Goal: Information Seeking & Learning: Check status

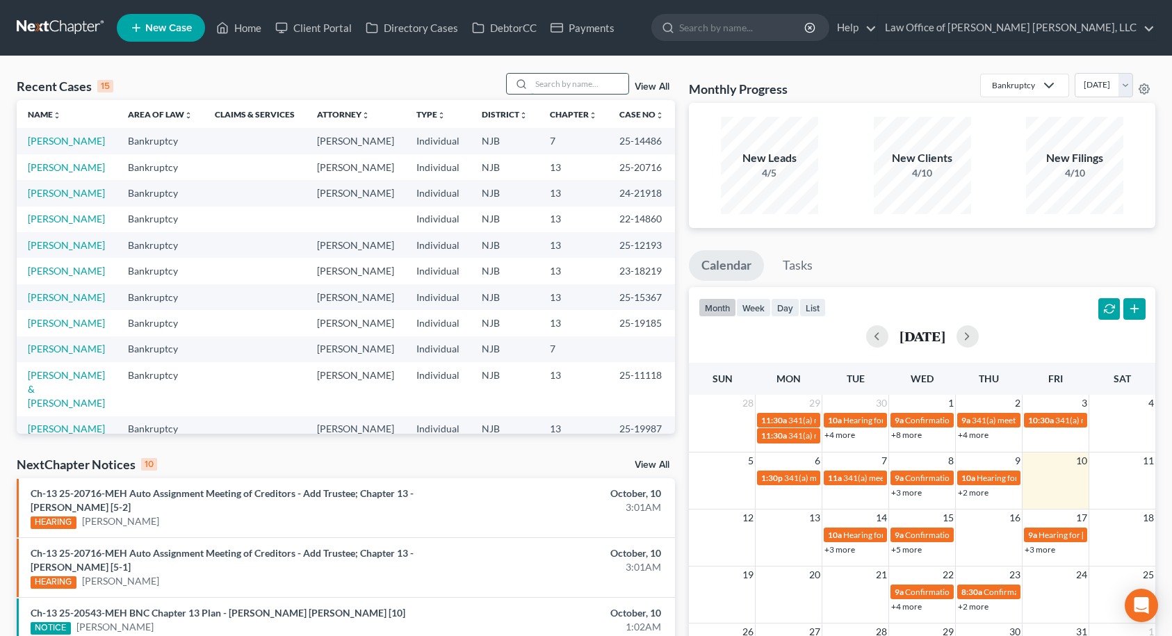
click at [590, 84] on input "search" at bounding box center [579, 84] width 97 height 20
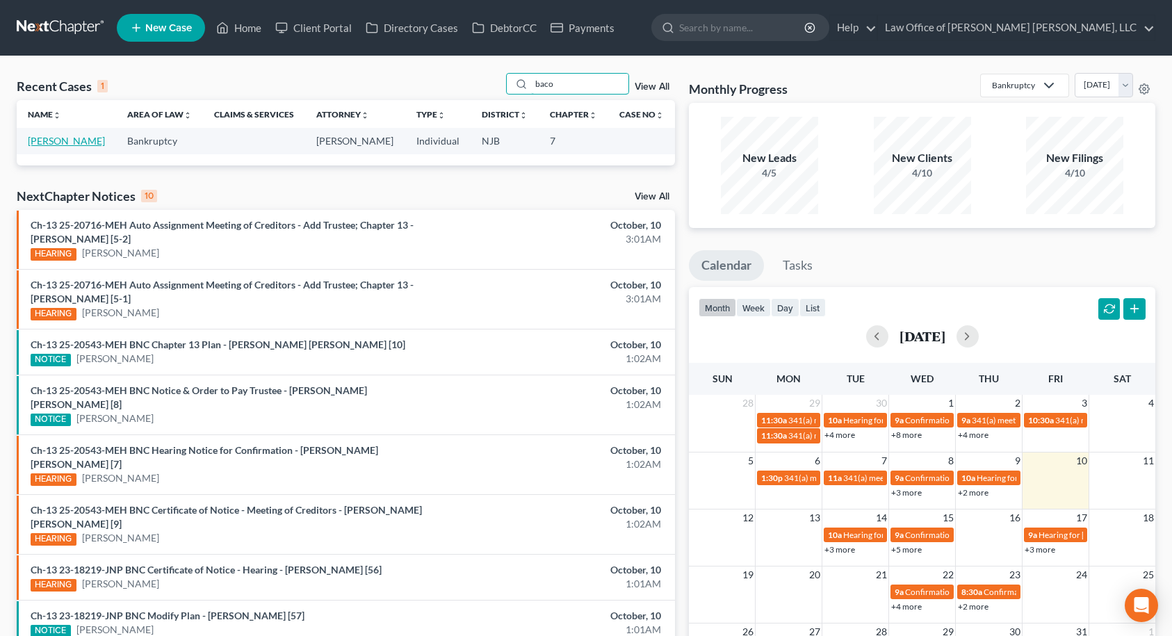
type input "baco"
click at [65, 140] on link "[PERSON_NAME]" at bounding box center [66, 141] width 77 height 12
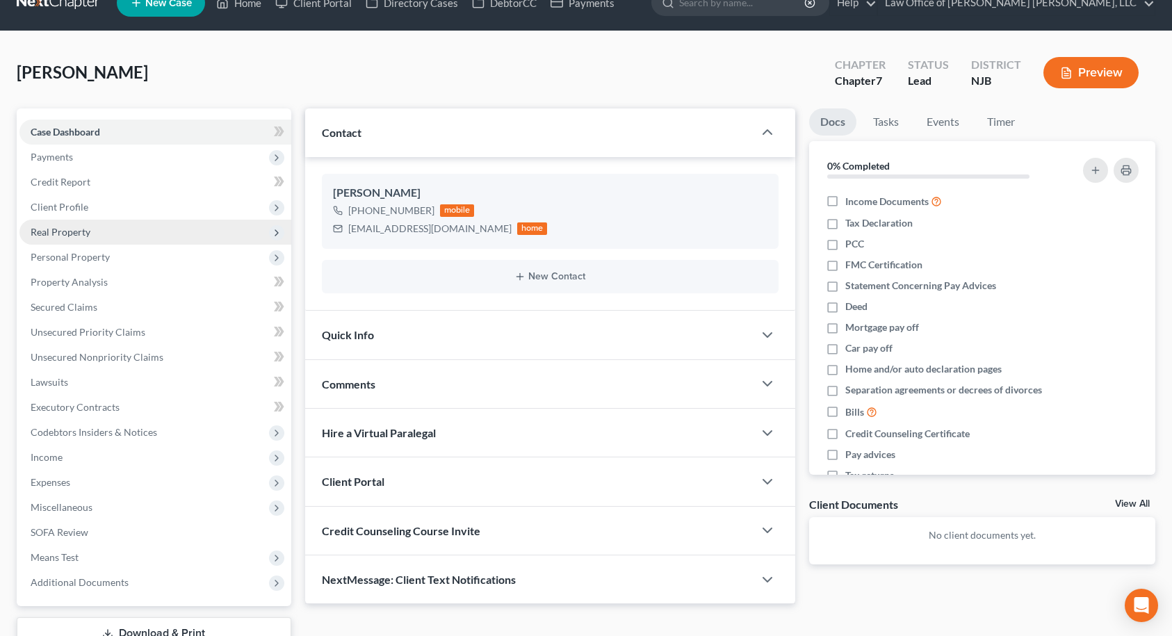
scroll to position [70, 0]
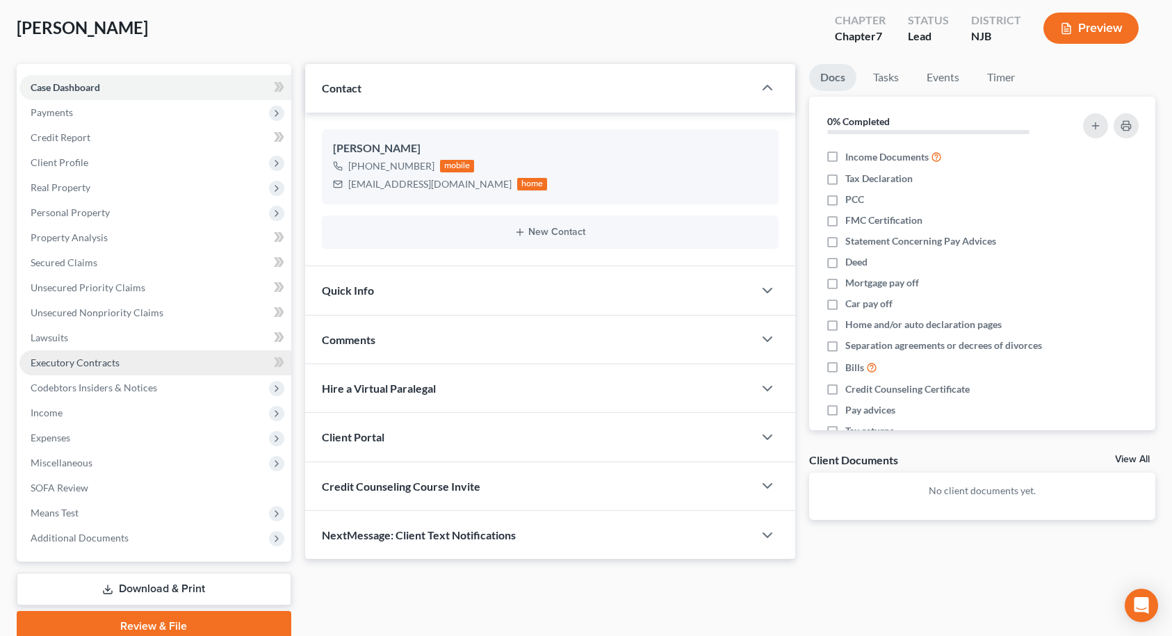
click at [85, 369] on link "Executory Contracts" at bounding box center [155, 362] width 272 height 25
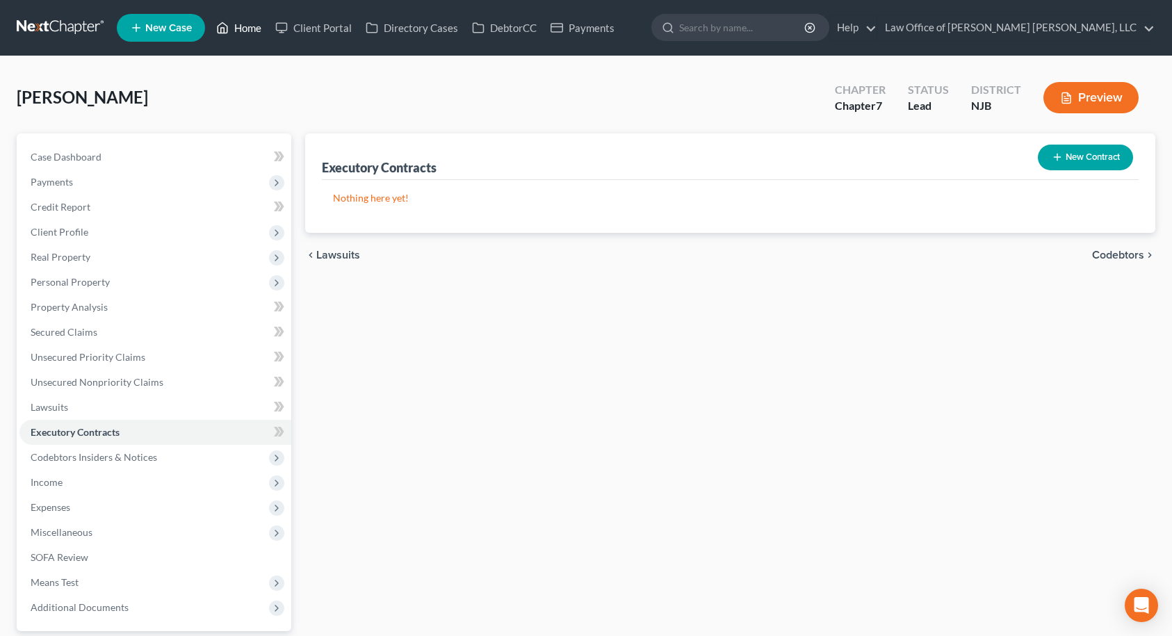
click at [230, 32] on link "Home" at bounding box center [238, 27] width 59 height 25
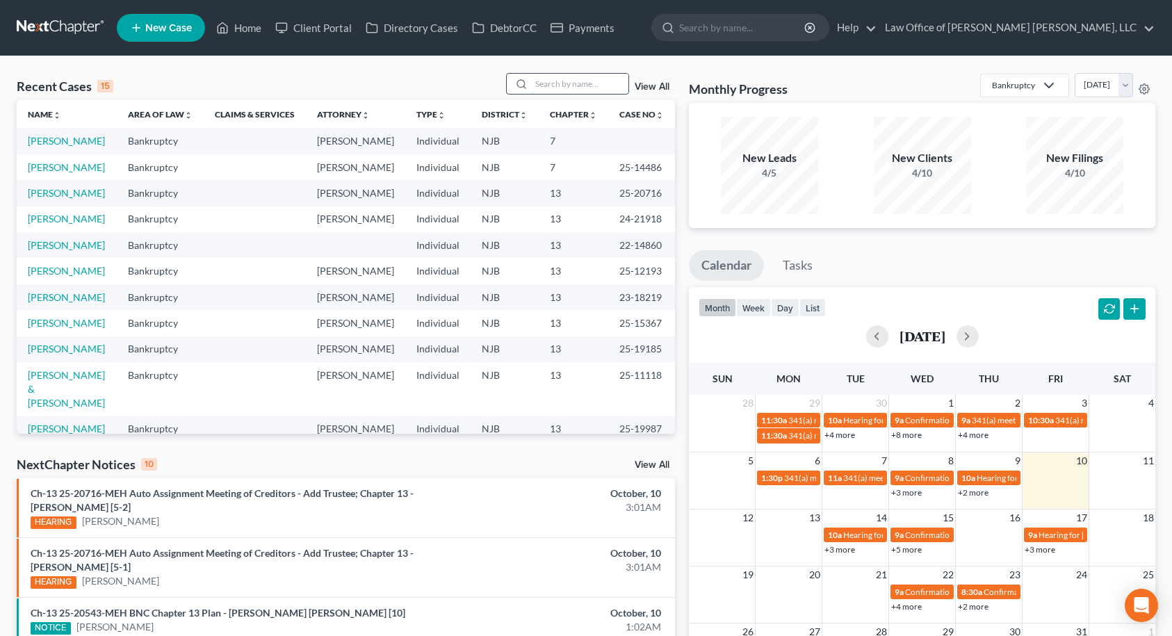
click at [584, 83] on input "search" at bounding box center [579, 84] width 97 height 20
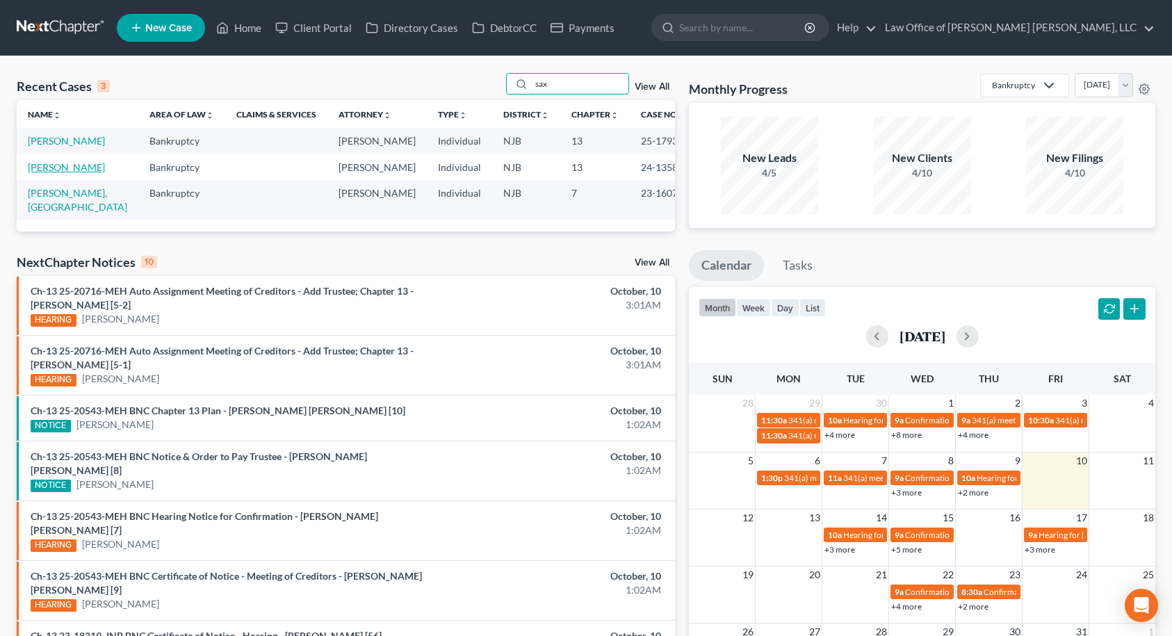
type input "sax"
click at [60, 166] on link "[PERSON_NAME]" at bounding box center [66, 167] width 77 height 12
select select "10"
select select "6"
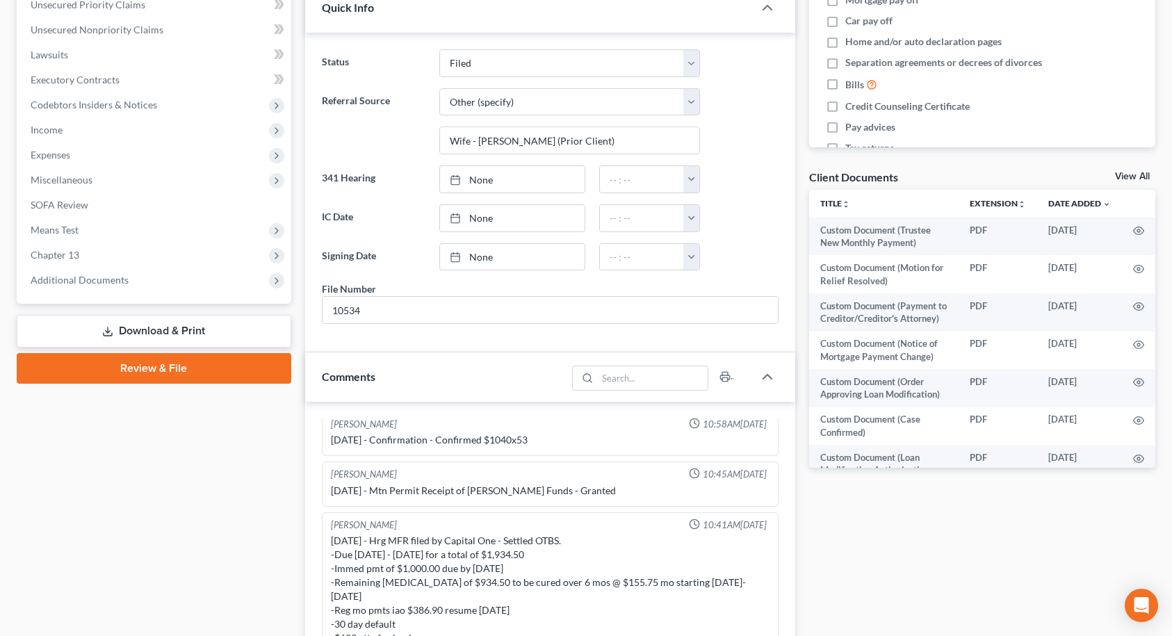
scroll to position [348, 0]
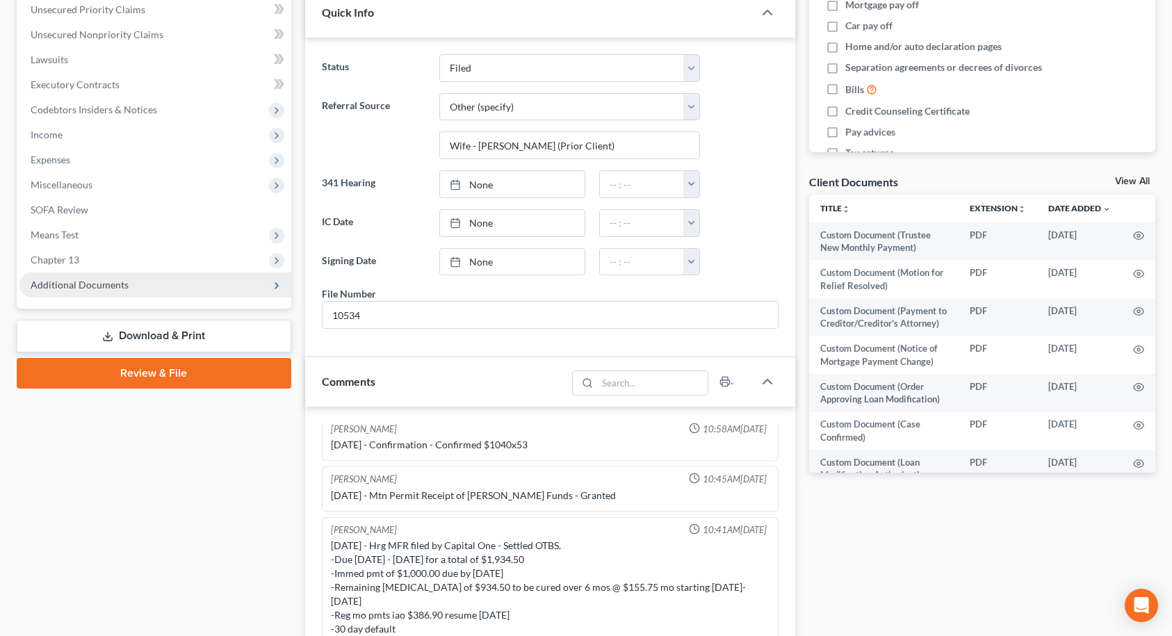
click at [193, 285] on span "Additional Documents" at bounding box center [155, 285] width 272 height 25
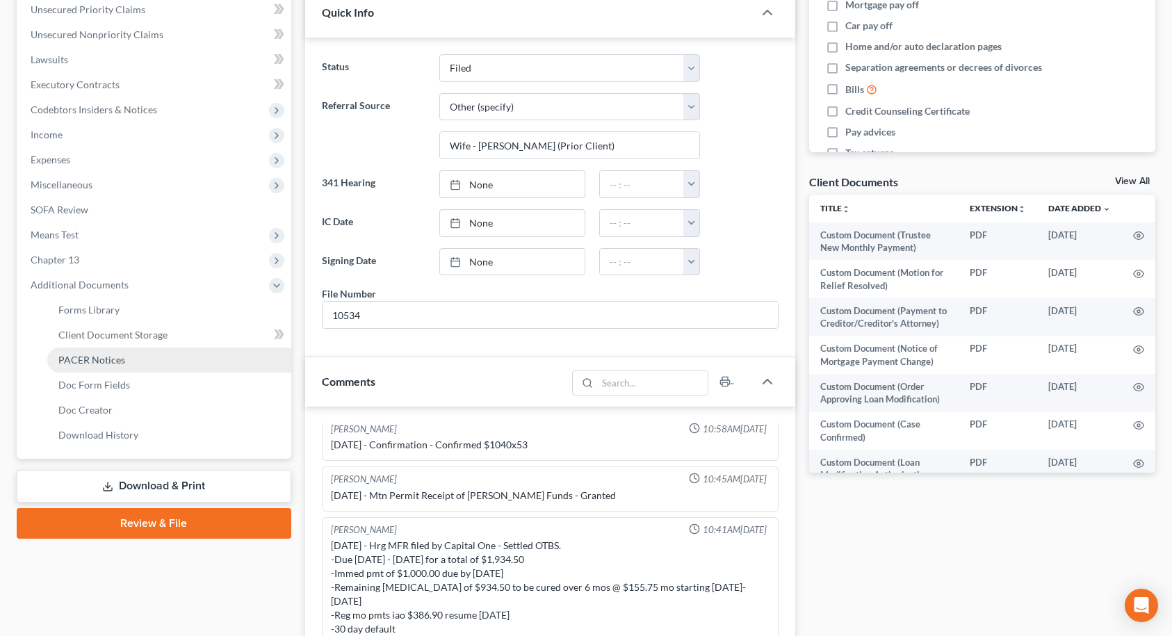
click at [156, 368] on link "PACER Notices" at bounding box center [169, 360] width 244 height 25
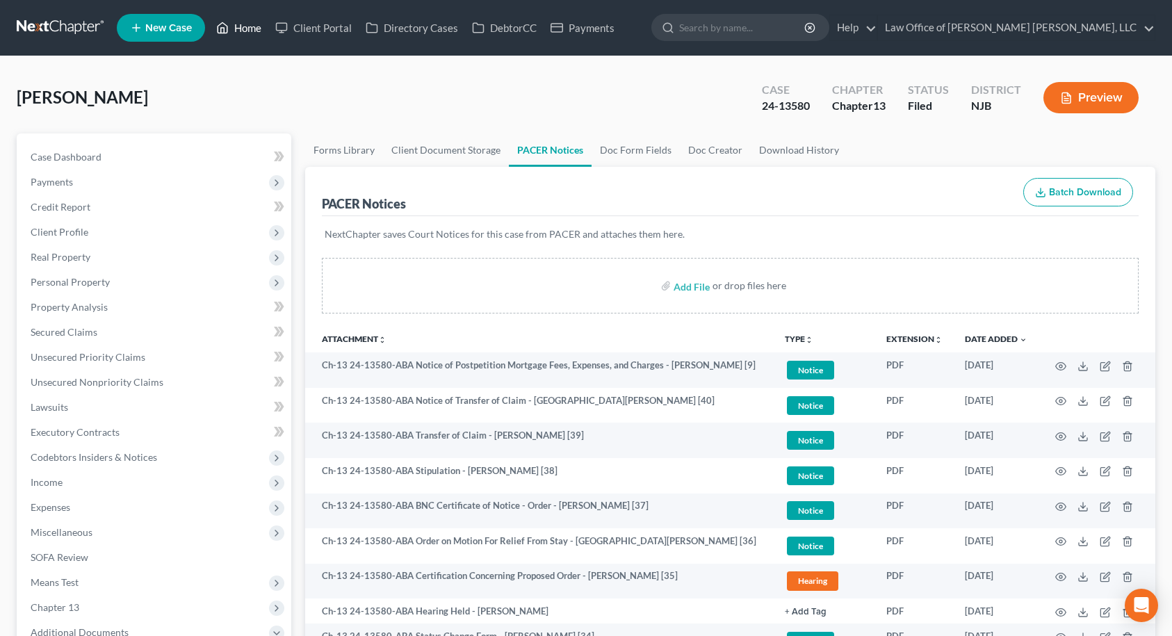
click at [244, 30] on link "Home" at bounding box center [238, 27] width 59 height 25
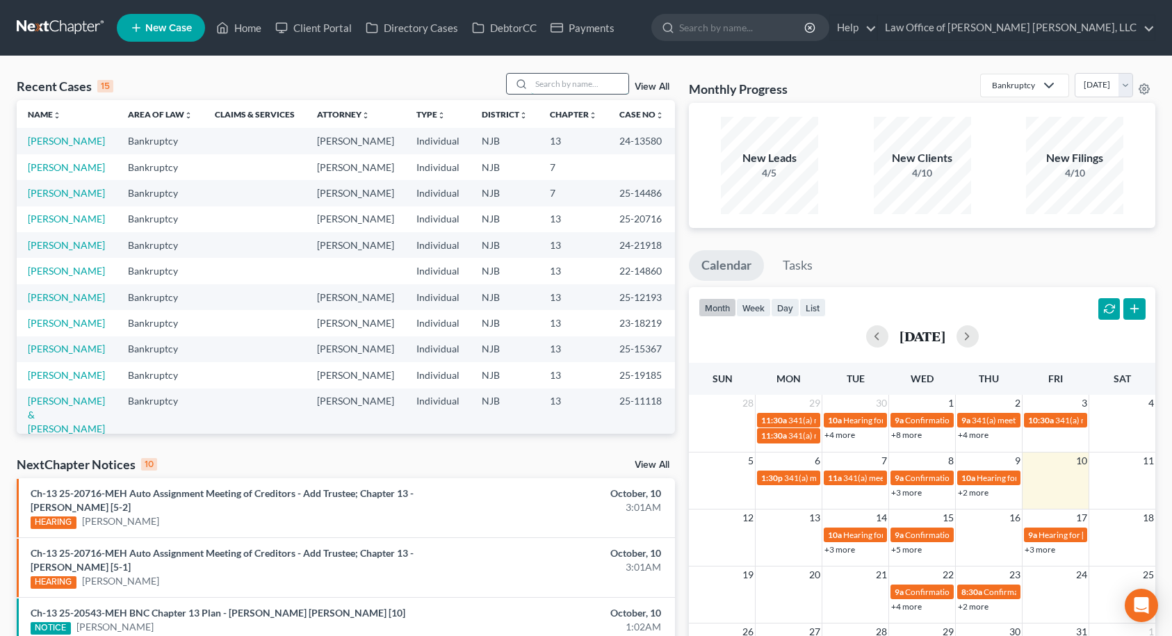
click at [534, 86] on input "search" at bounding box center [579, 84] width 97 height 20
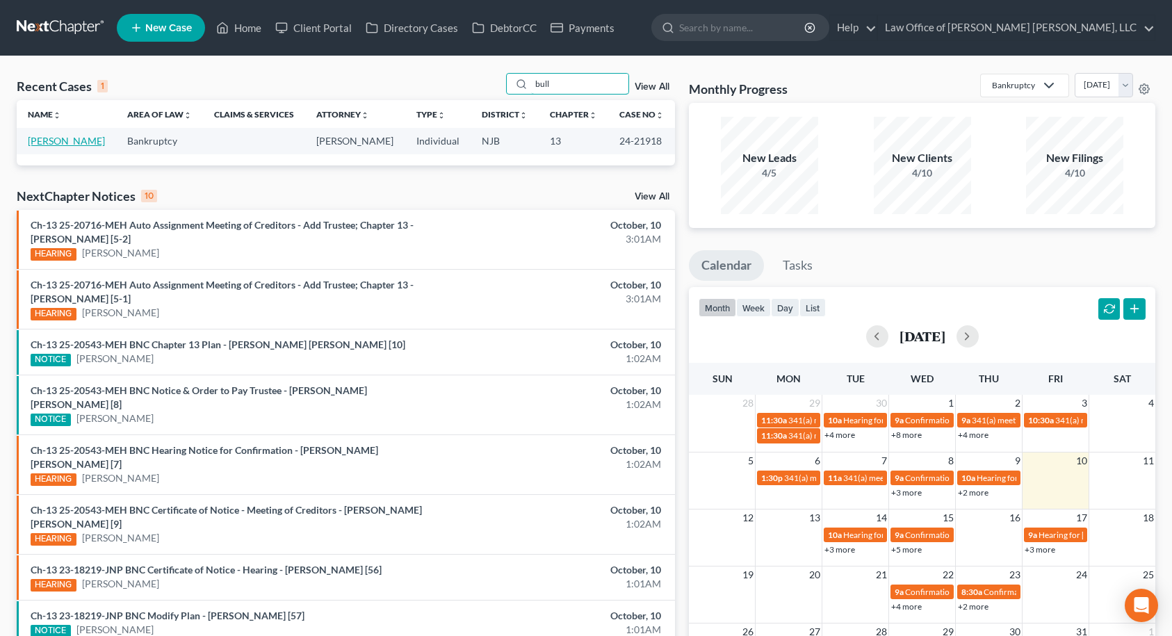
type input "bull"
click at [42, 142] on link "[PERSON_NAME]" at bounding box center [66, 141] width 77 height 12
select select "1"
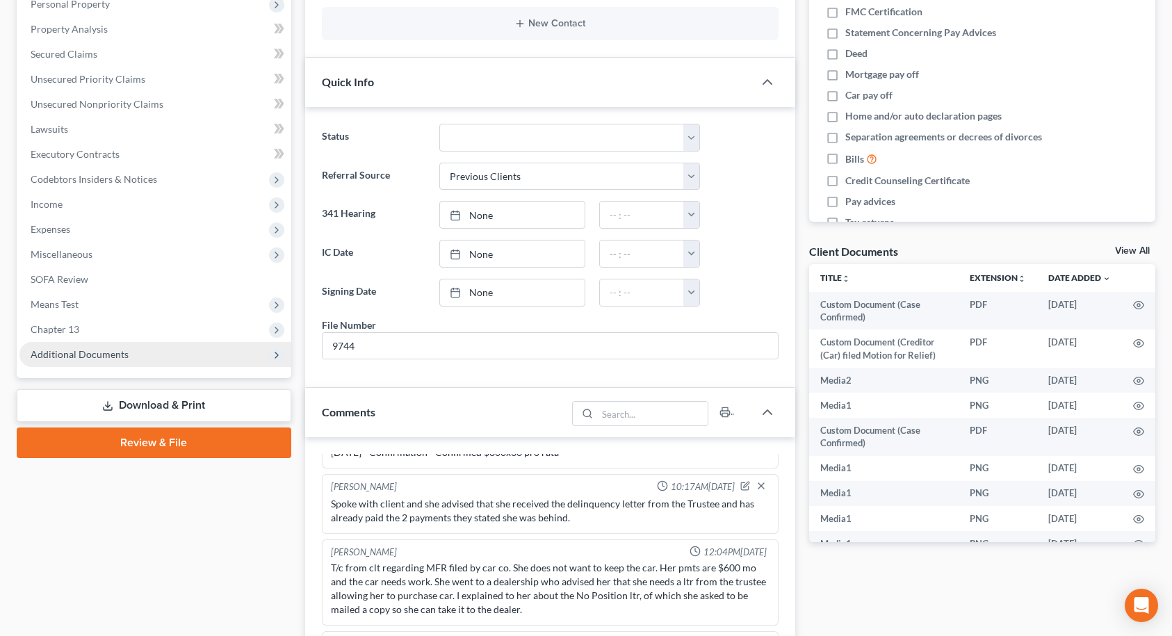
scroll to position [4265, 0]
click at [170, 349] on span "Additional Documents" at bounding box center [155, 354] width 272 height 25
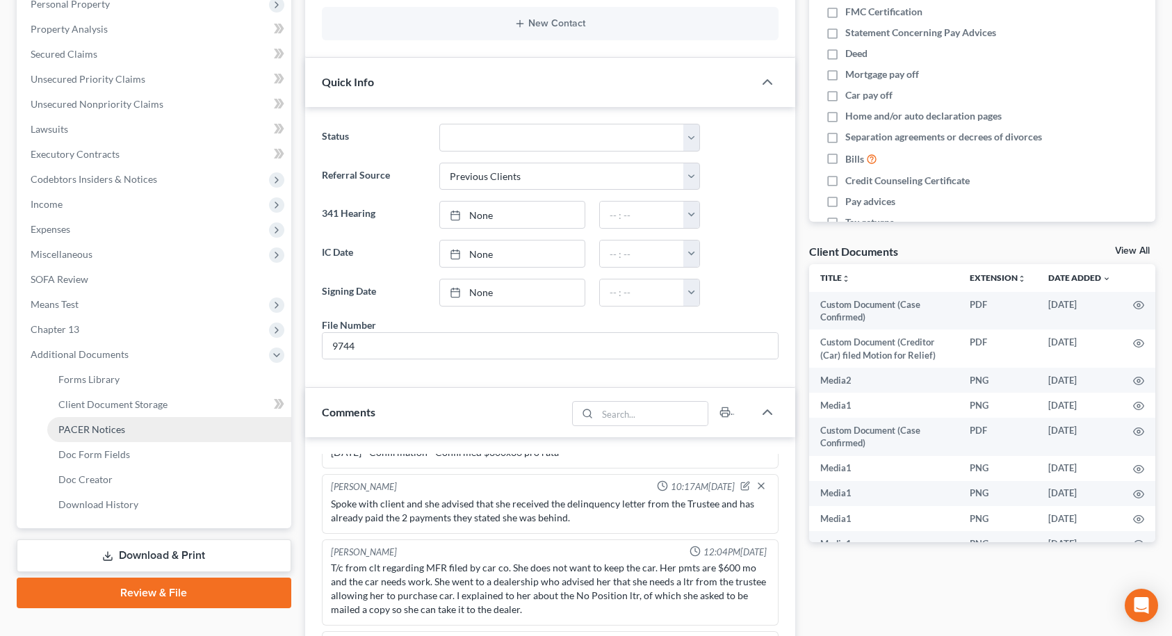
click at [137, 428] on link "PACER Notices" at bounding box center [169, 429] width 244 height 25
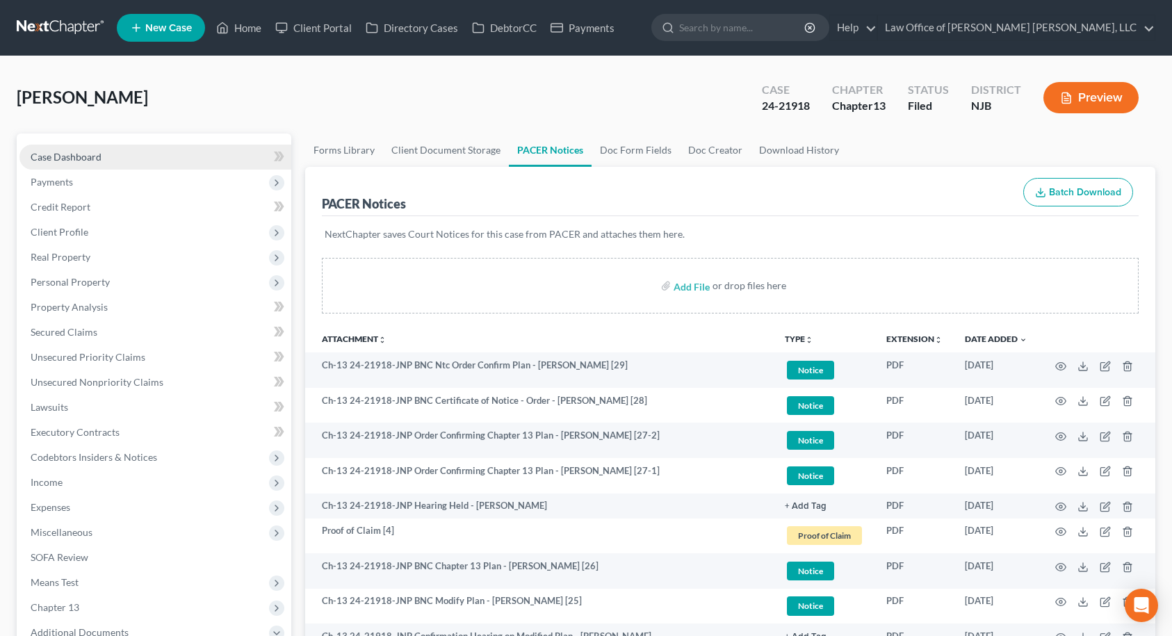
click at [108, 152] on link "Case Dashboard" at bounding box center [155, 157] width 272 height 25
select select "10"
select select "1"
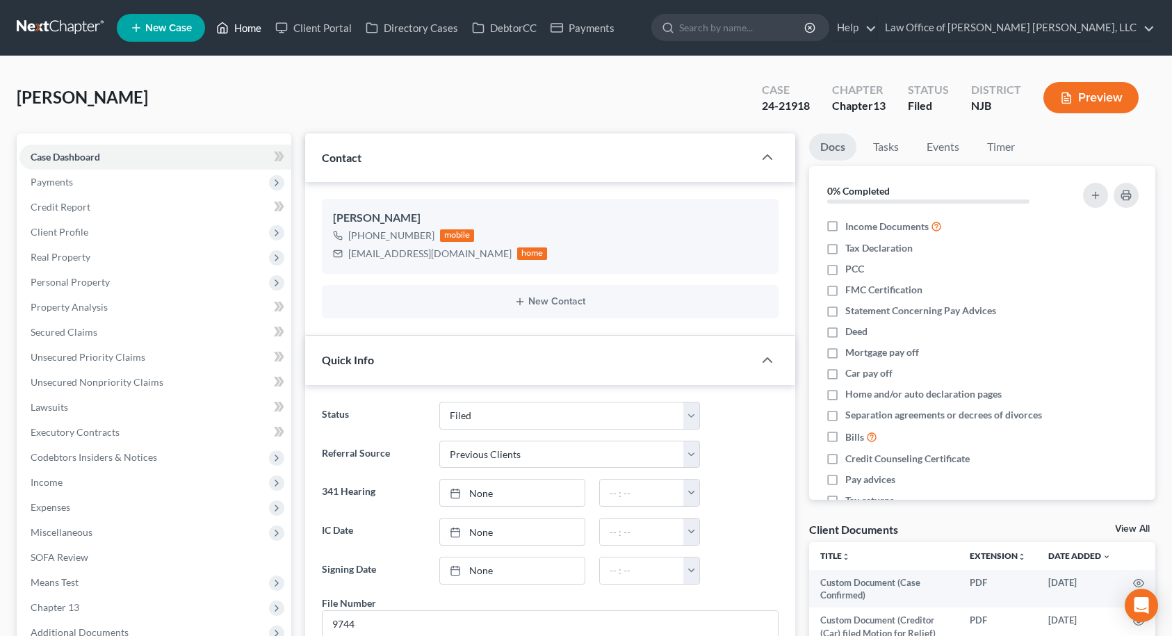
click at [248, 26] on link "Home" at bounding box center [238, 27] width 59 height 25
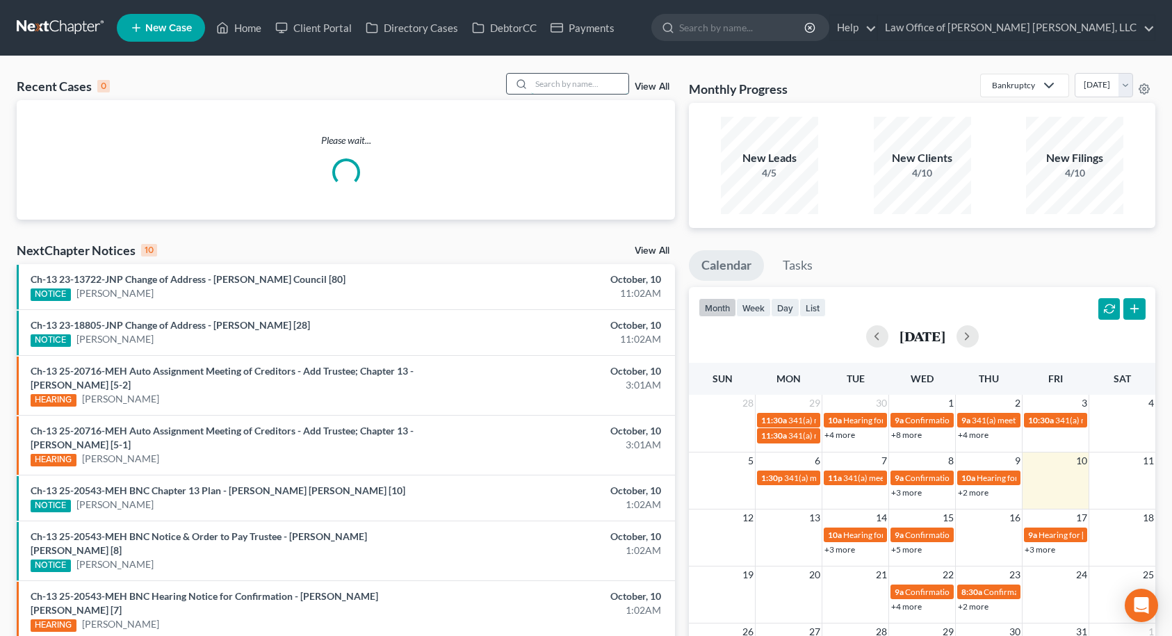
click at [563, 86] on input "search" at bounding box center [579, 84] width 97 height 20
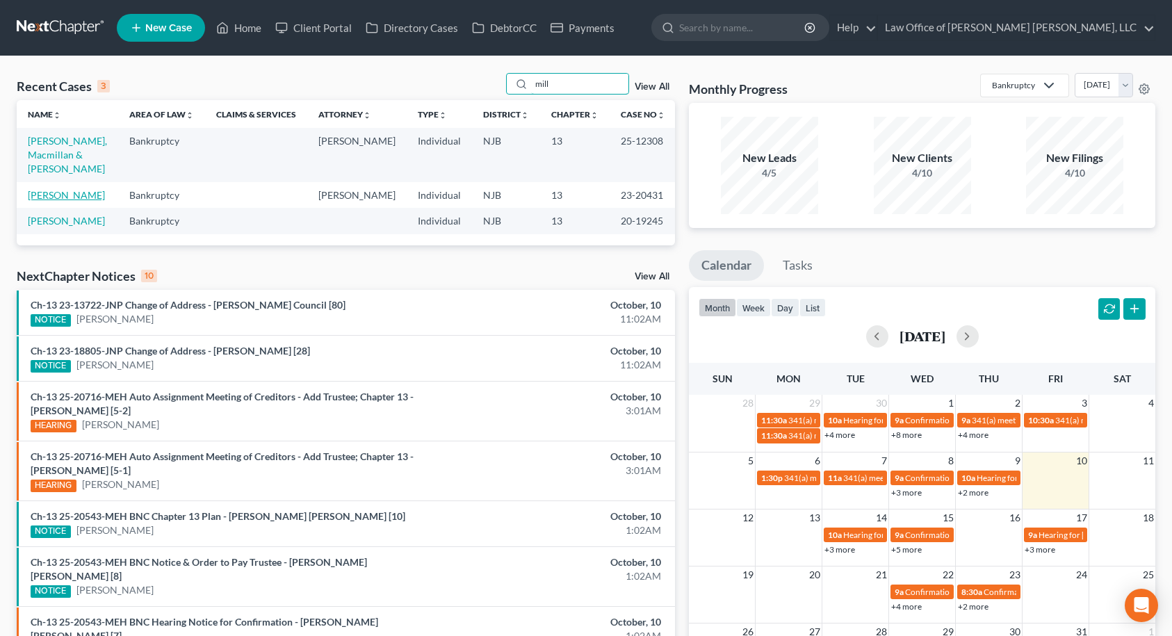
type input "mill"
click at [54, 189] on link "[PERSON_NAME]" at bounding box center [66, 195] width 77 height 12
select select "6"
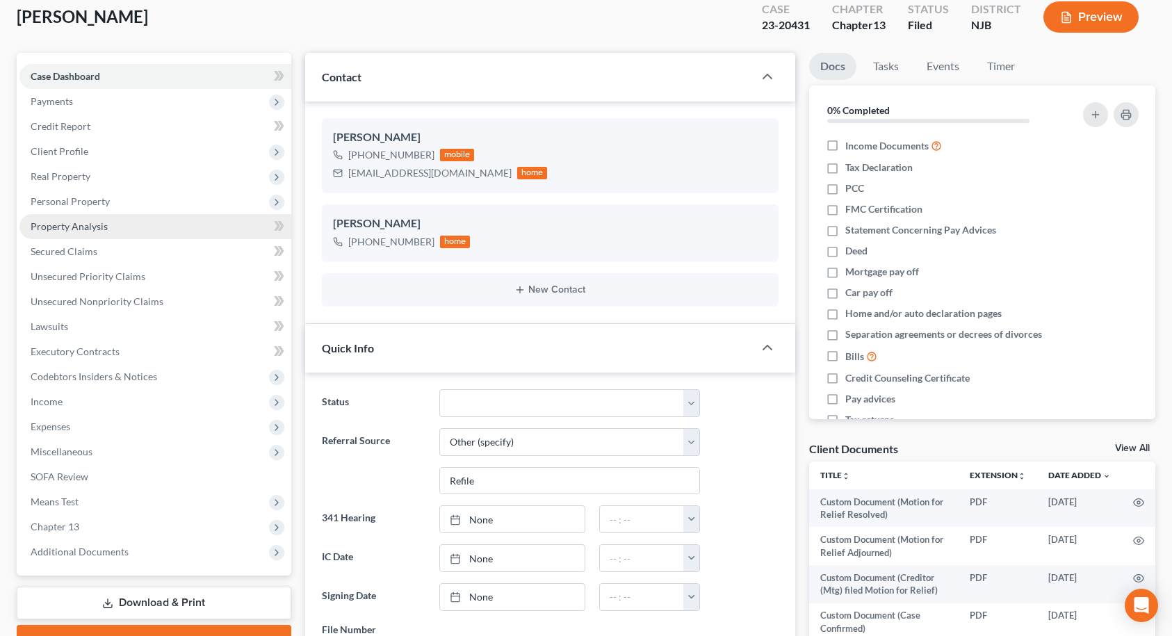
scroll to position [209, 0]
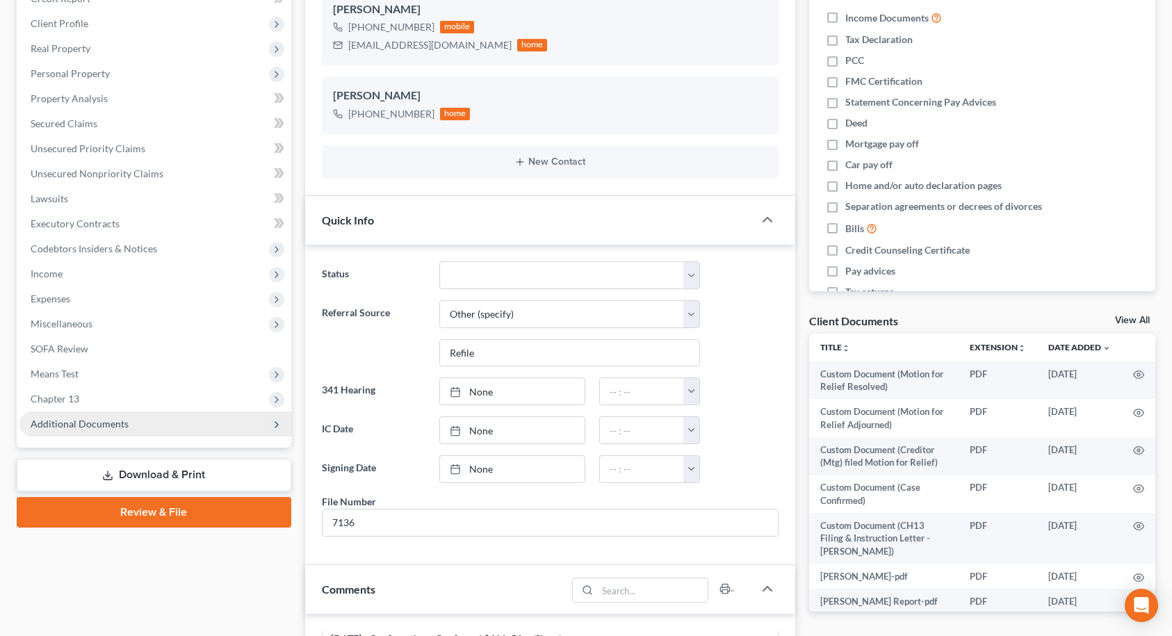
click at [122, 426] on span "Additional Documents" at bounding box center [80, 424] width 98 height 12
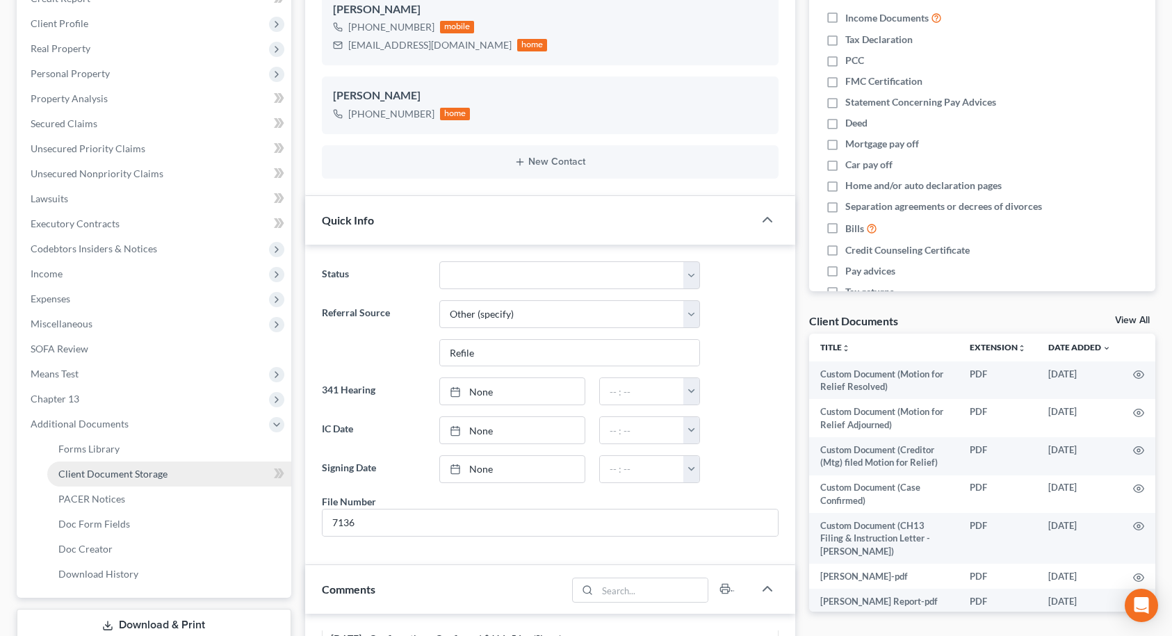
click at [122, 473] on span "Client Document Storage" at bounding box center [112, 474] width 109 height 12
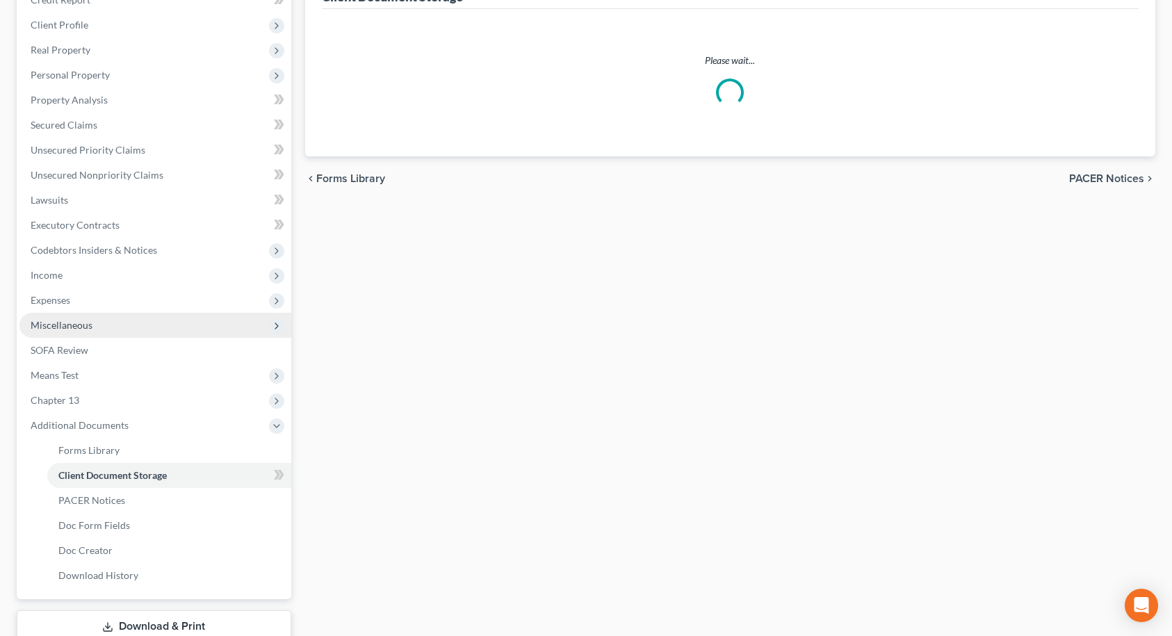
select select "9"
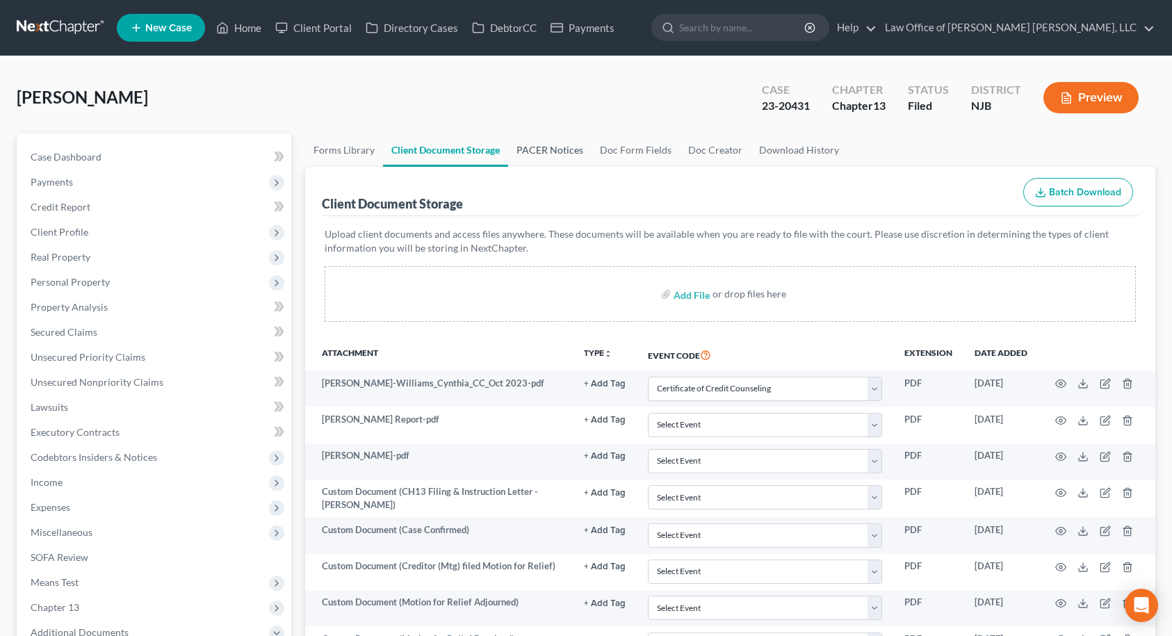
click at [535, 158] on link "PACER Notices" at bounding box center [549, 150] width 83 height 33
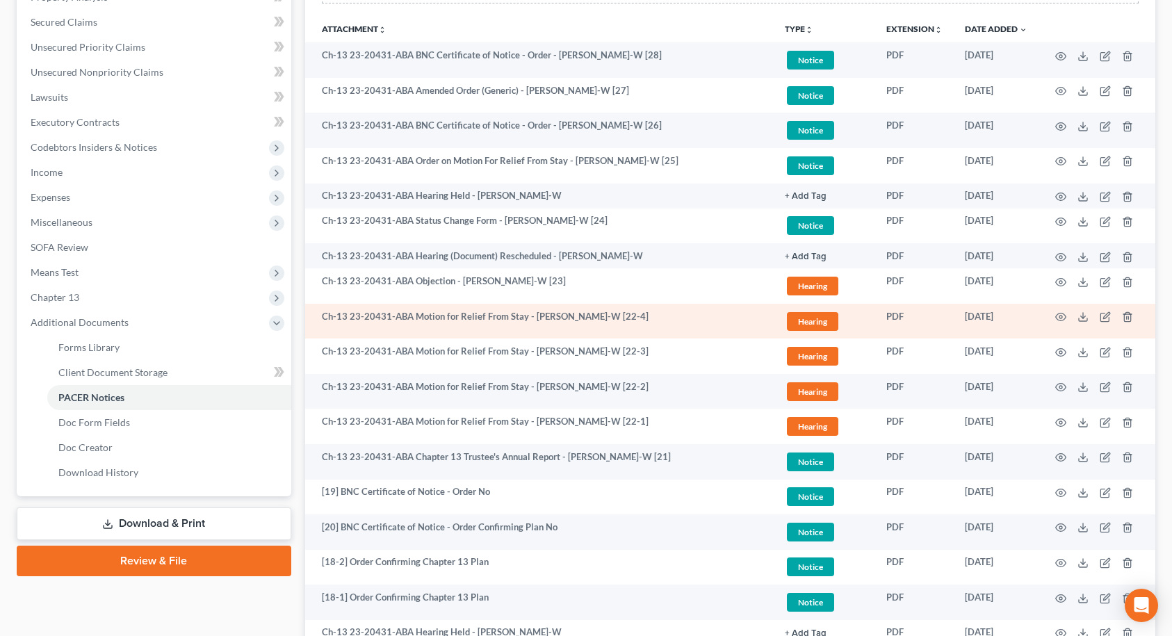
scroll to position [278, 0]
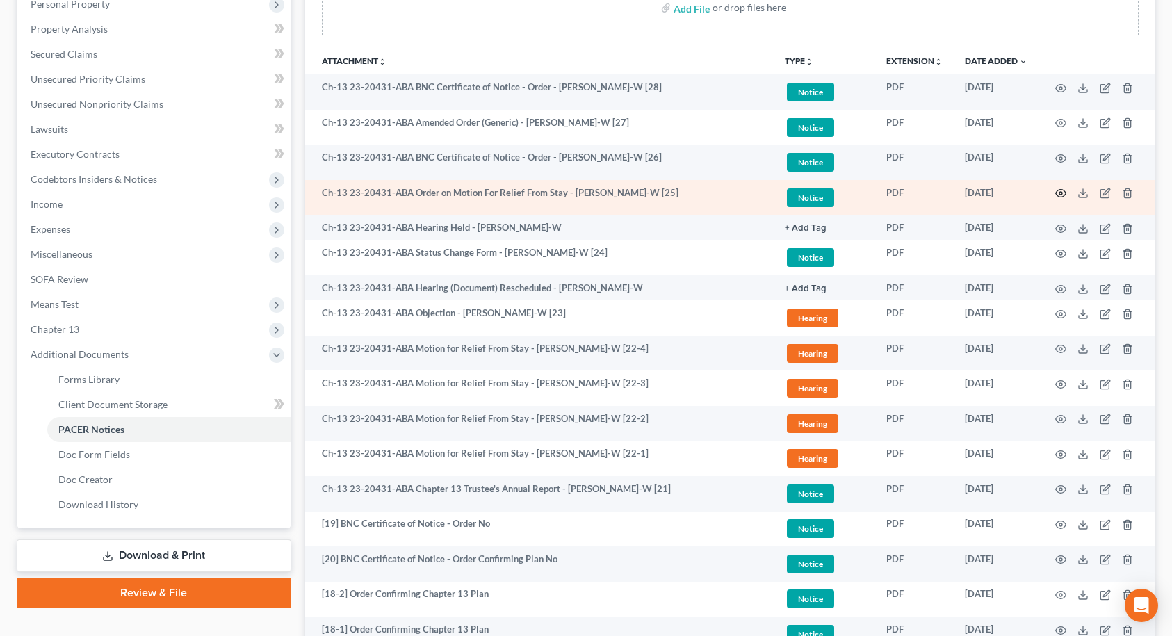
click at [1061, 193] on icon "button" at bounding box center [1061, 193] width 11 height 11
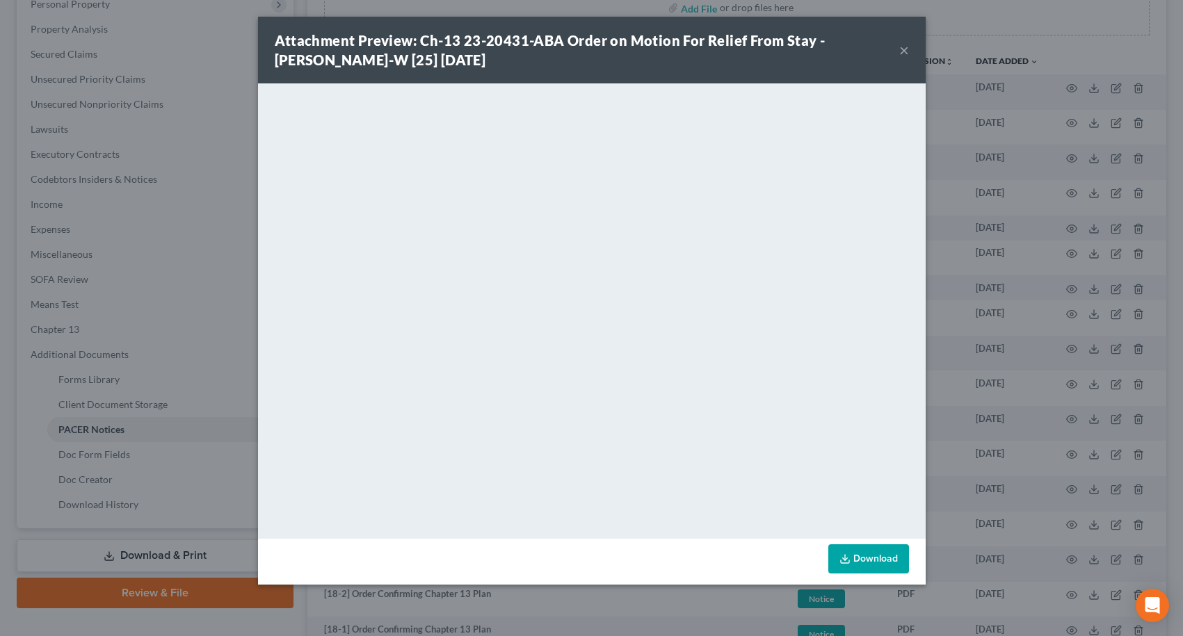
click at [903, 56] on button "×" at bounding box center [904, 50] width 10 height 17
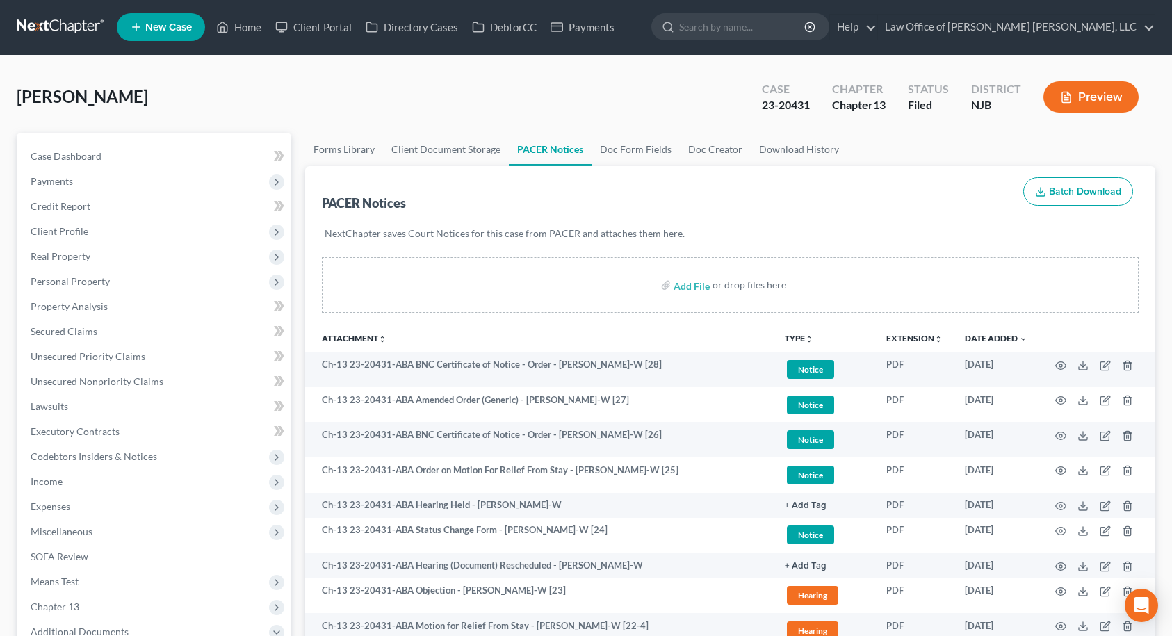
scroll to position [0, 0]
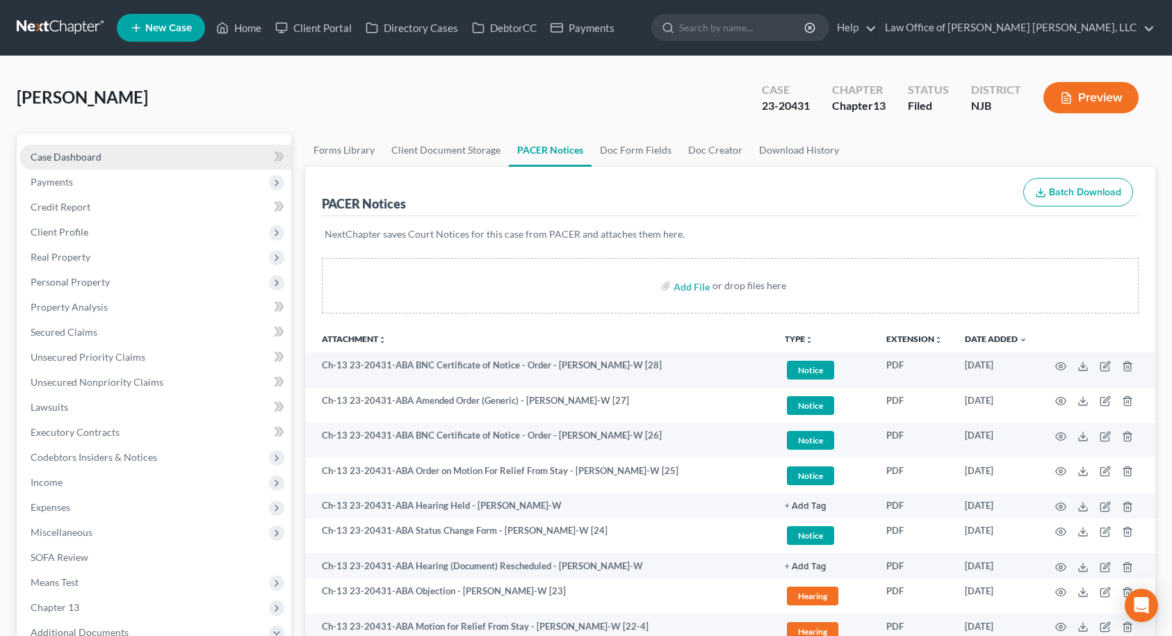
click at [100, 156] on span "Case Dashboard" at bounding box center [66, 157] width 71 height 12
select select "6"
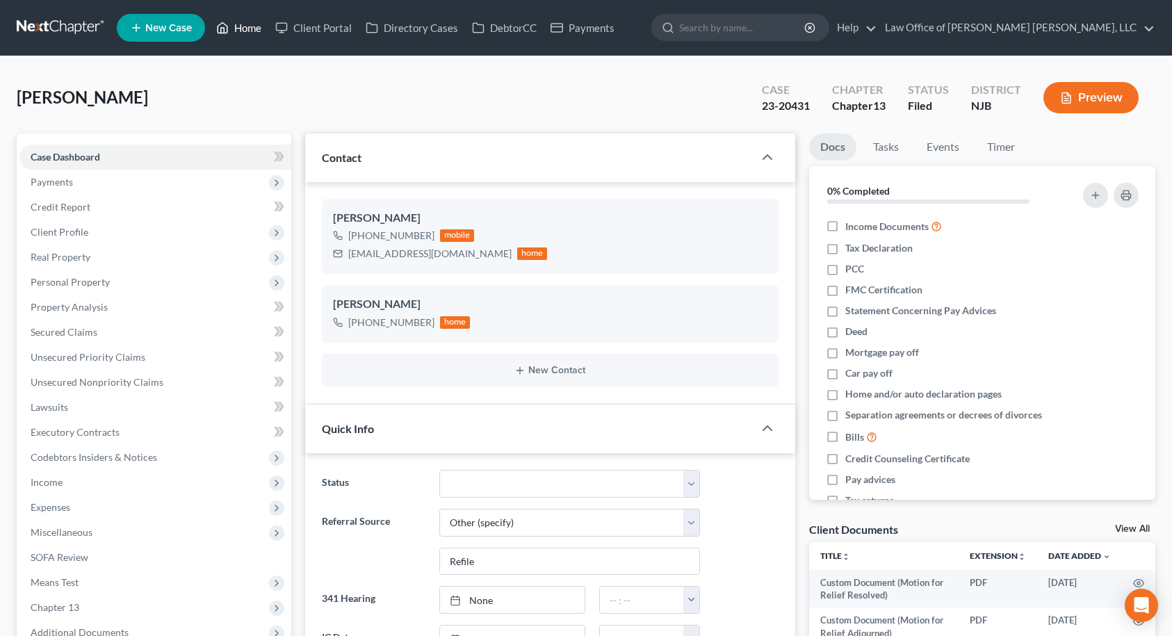
click at [245, 29] on link "Home" at bounding box center [238, 27] width 59 height 25
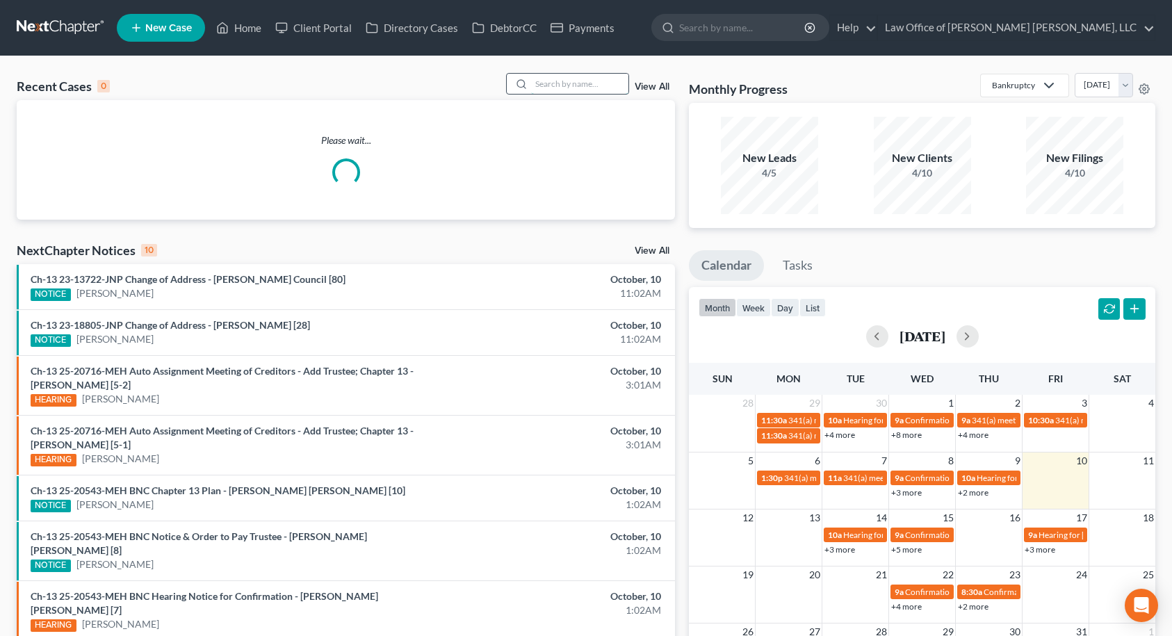
click at [547, 86] on input "search" at bounding box center [579, 84] width 97 height 20
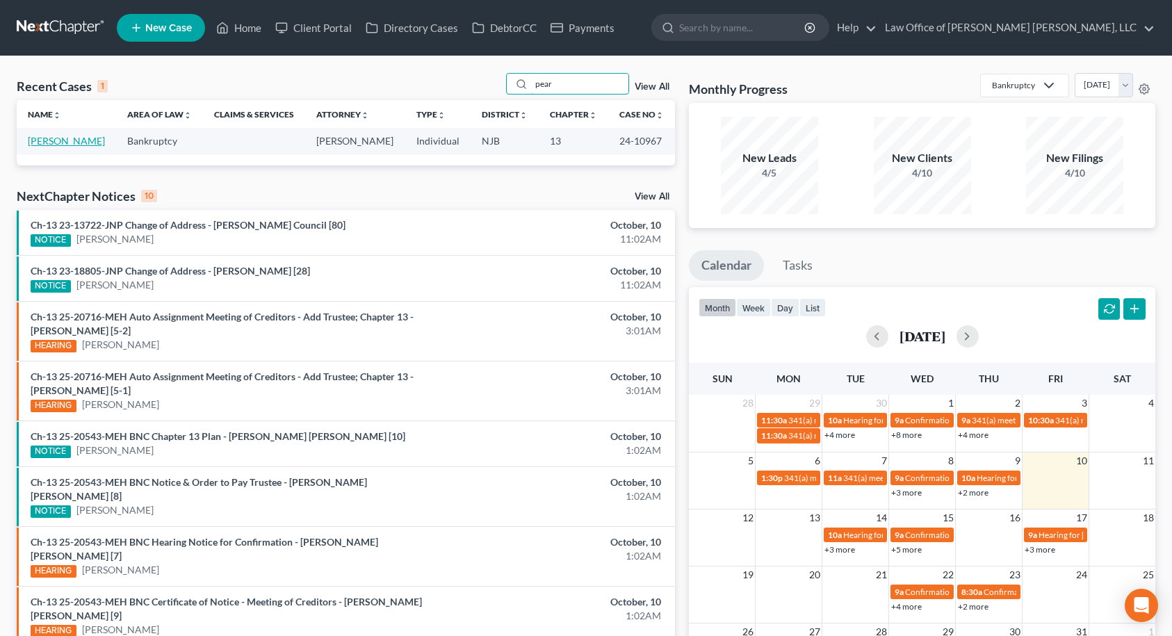
type input "pear"
click at [92, 140] on link "[PERSON_NAME]" at bounding box center [66, 141] width 77 height 12
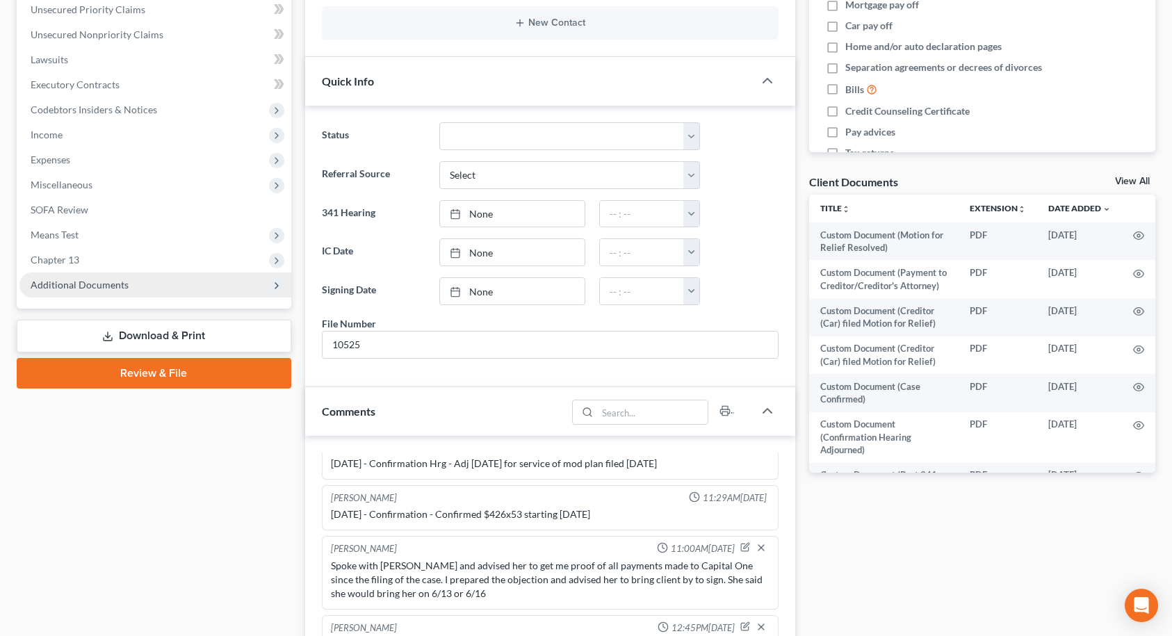
scroll to position [537, 0]
click at [133, 282] on span "Additional Documents" at bounding box center [155, 285] width 272 height 25
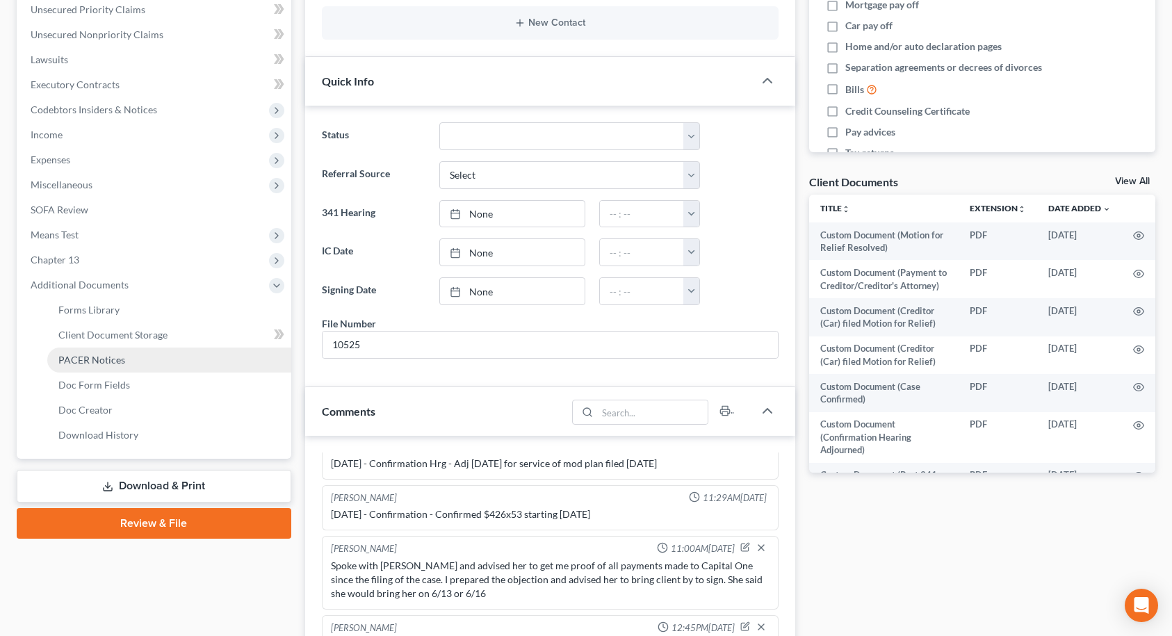
click at [124, 357] on link "PACER Notices" at bounding box center [169, 360] width 244 height 25
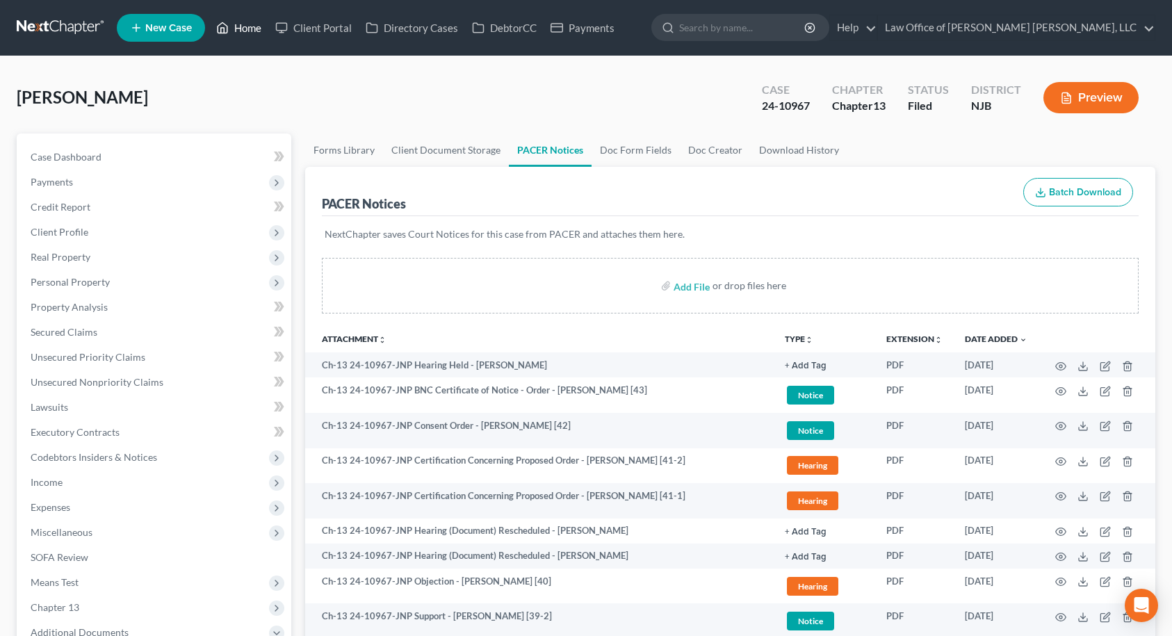
click at [257, 26] on link "Home" at bounding box center [238, 27] width 59 height 25
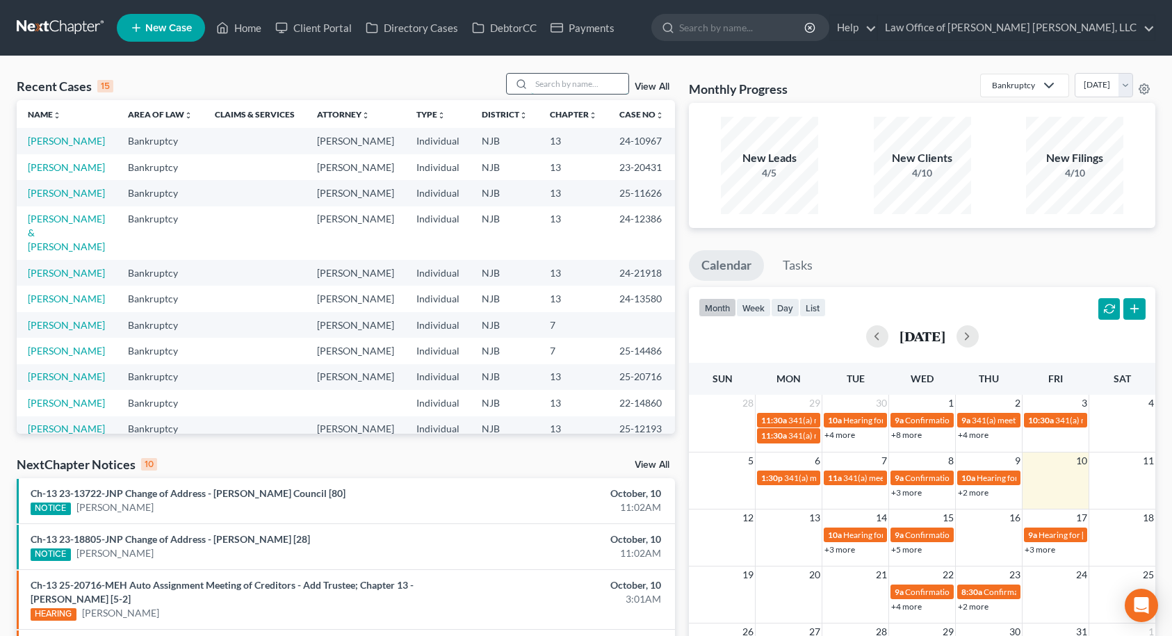
click at [553, 83] on input "search" at bounding box center [579, 84] width 97 height 20
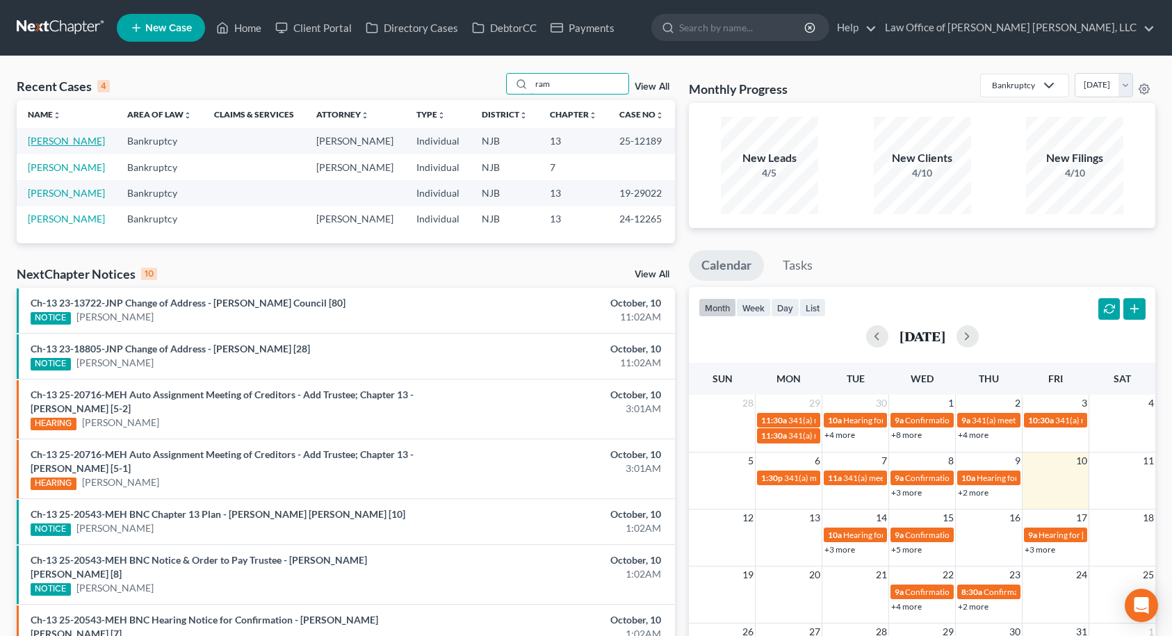
type input "ram"
click at [92, 144] on link "[PERSON_NAME]" at bounding box center [66, 141] width 77 height 12
select select "10"
select select "6"
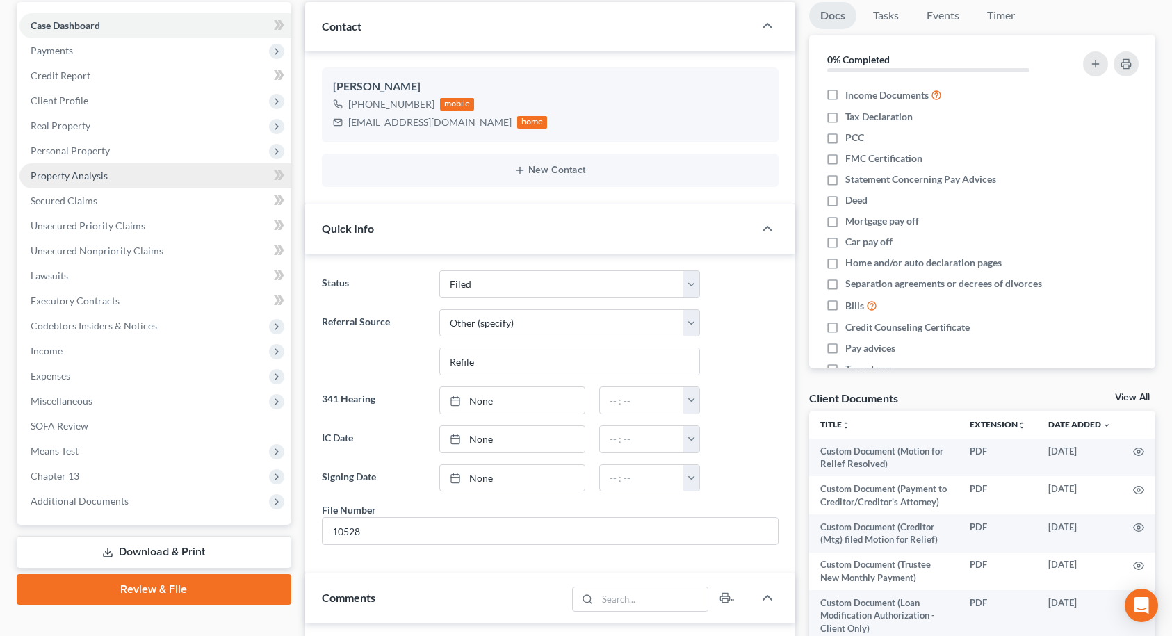
scroll to position [348, 0]
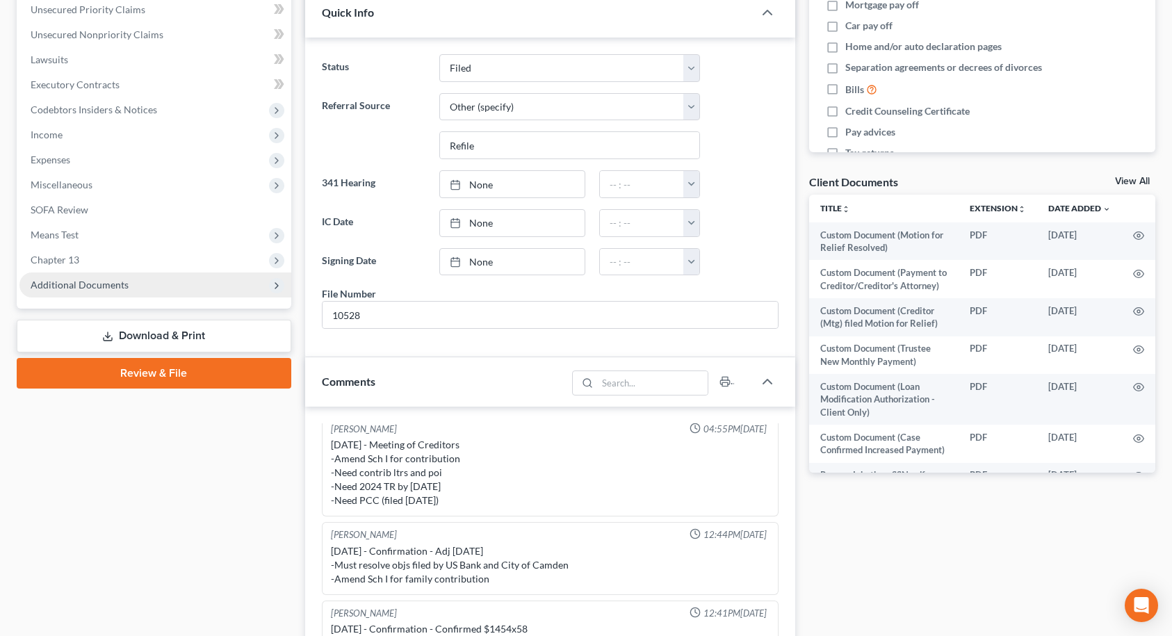
click at [127, 275] on span "Additional Documents" at bounding box center [155, 285] width 272 height 25
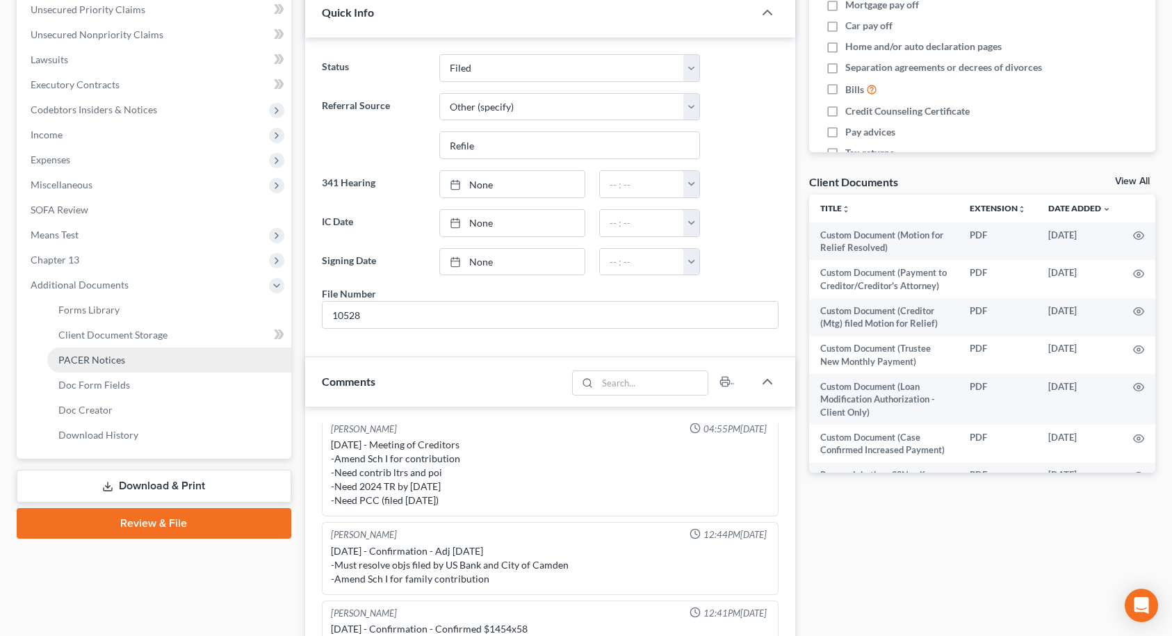
click at [138, 355] on link "PACER Notices" at bounding box center [169, 360] width 244 height 25
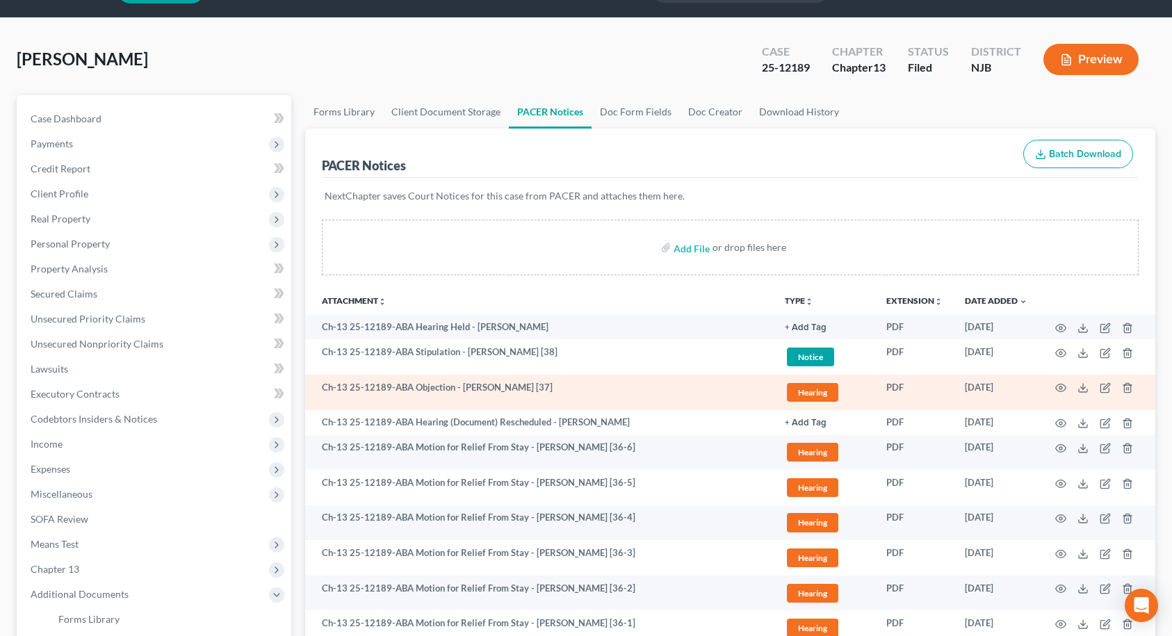
scroll to position [70, 0]
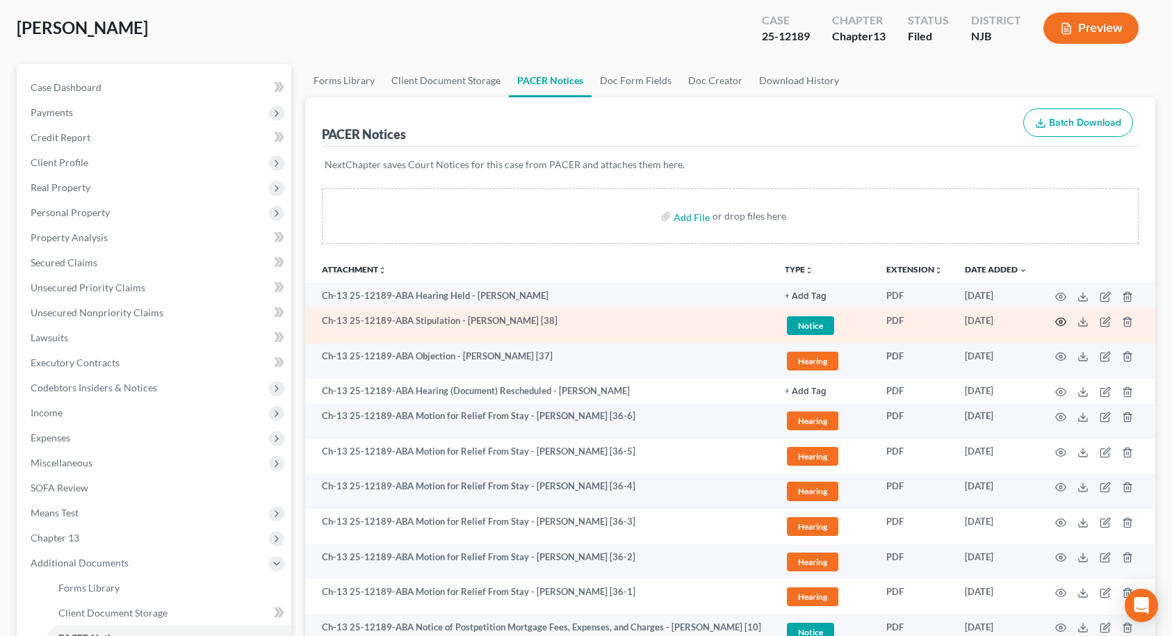
click at [1061, 323] on icon "button" at bounding box center [1061, 321] width 11 height 11
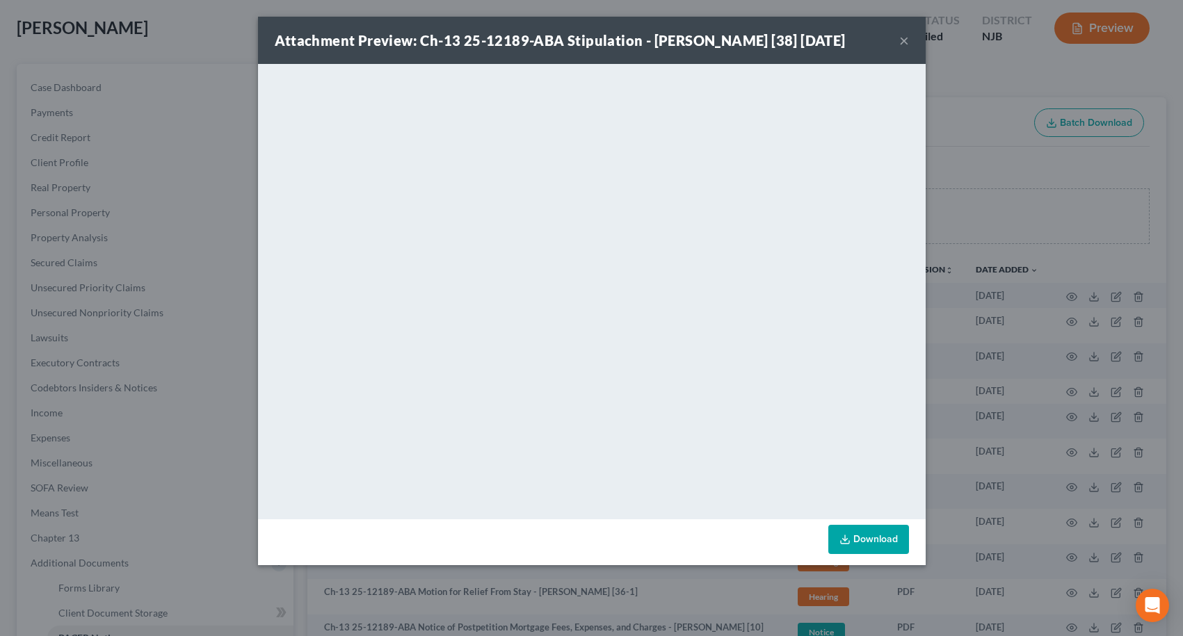
click at [902, 41] on button "×" at bounding box center [904, 40] width 10 height 17
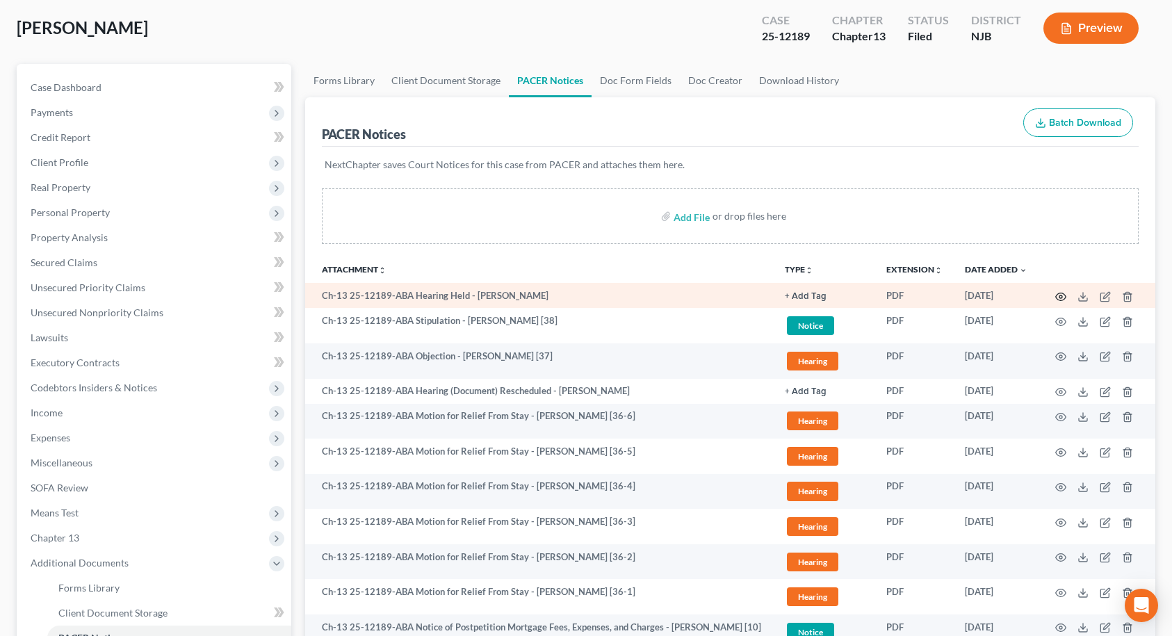
click at [1059, 296] on icon "button" at bounding box center [1061, 296] width 11 height 11
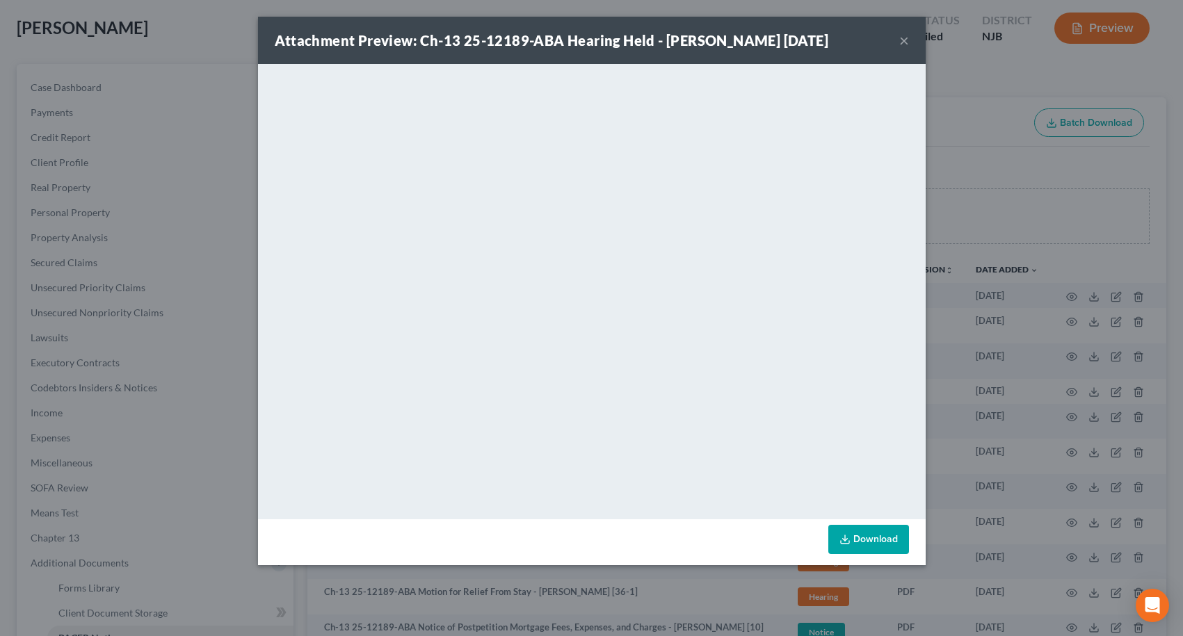
click at [900, 40] on button "×" at bounding box center [904, 40] width 10 height 17
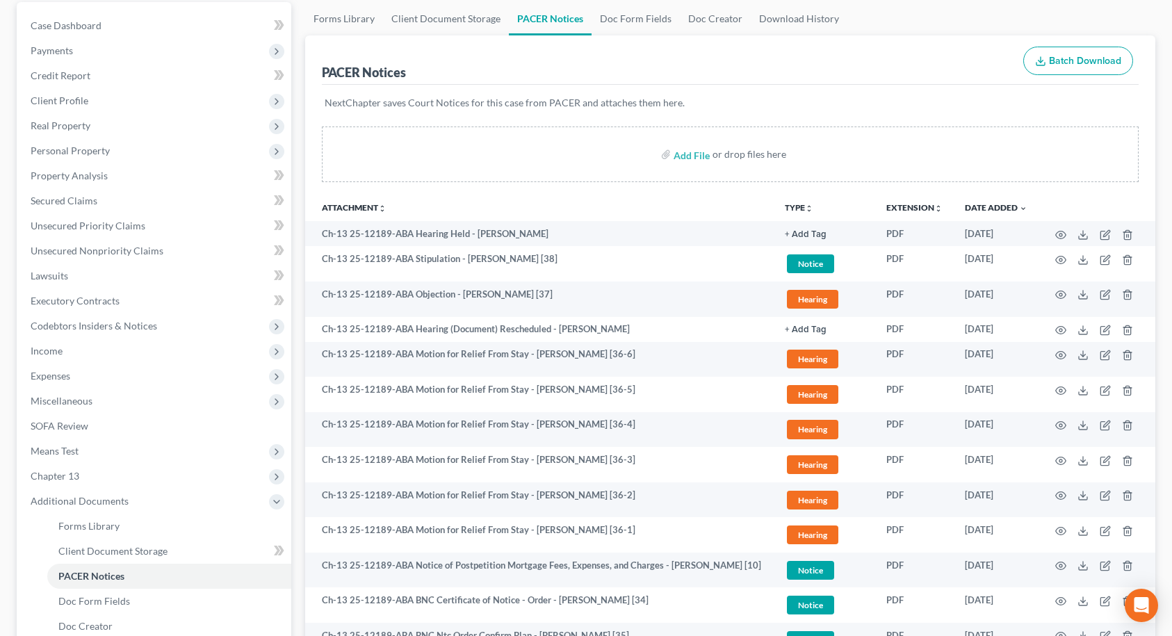
scroll to position [0, 0]
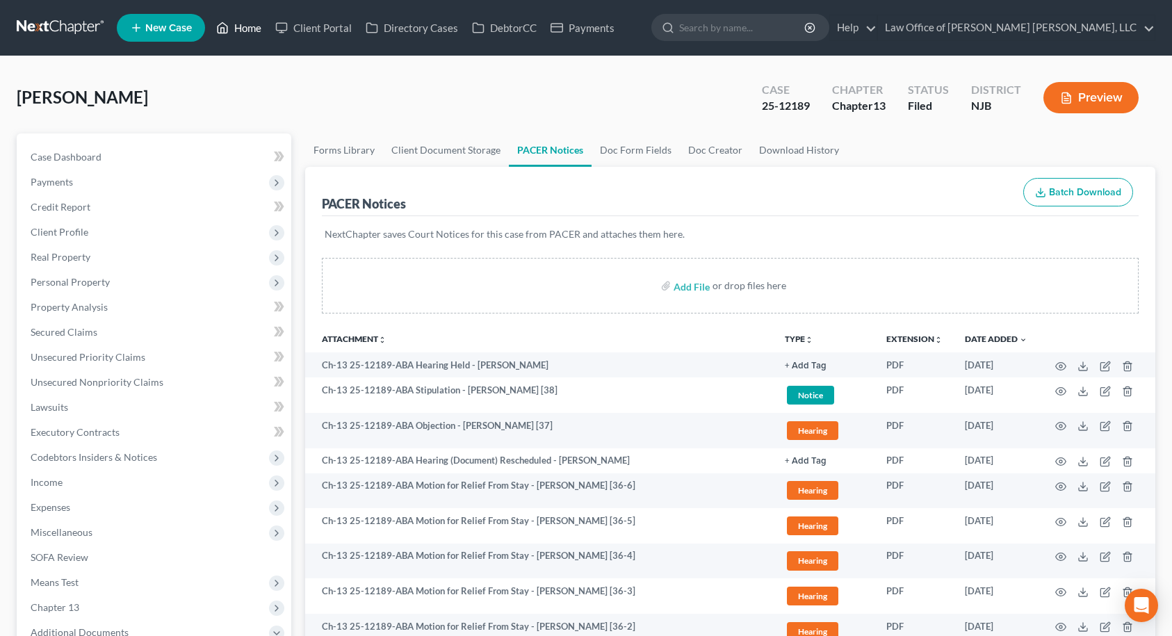
click at [248, 30] on link "Home" at bounding box center [238, 27] width 59 height 25
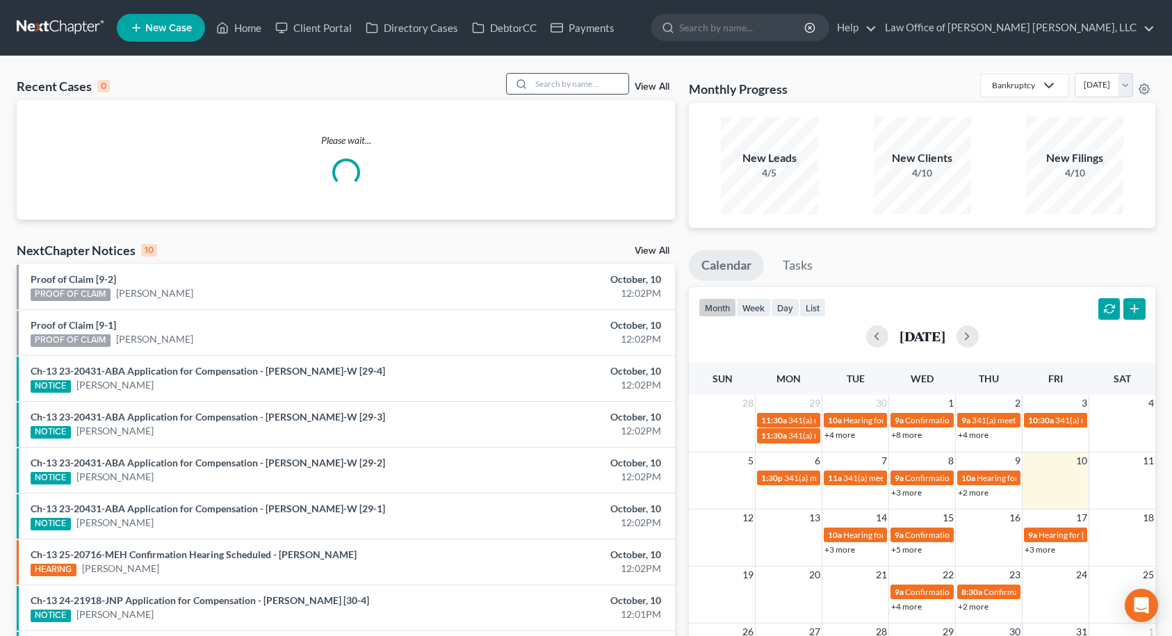
click at [579, 80] on input "search" at bounding box center [579, 84] width 97 height 20
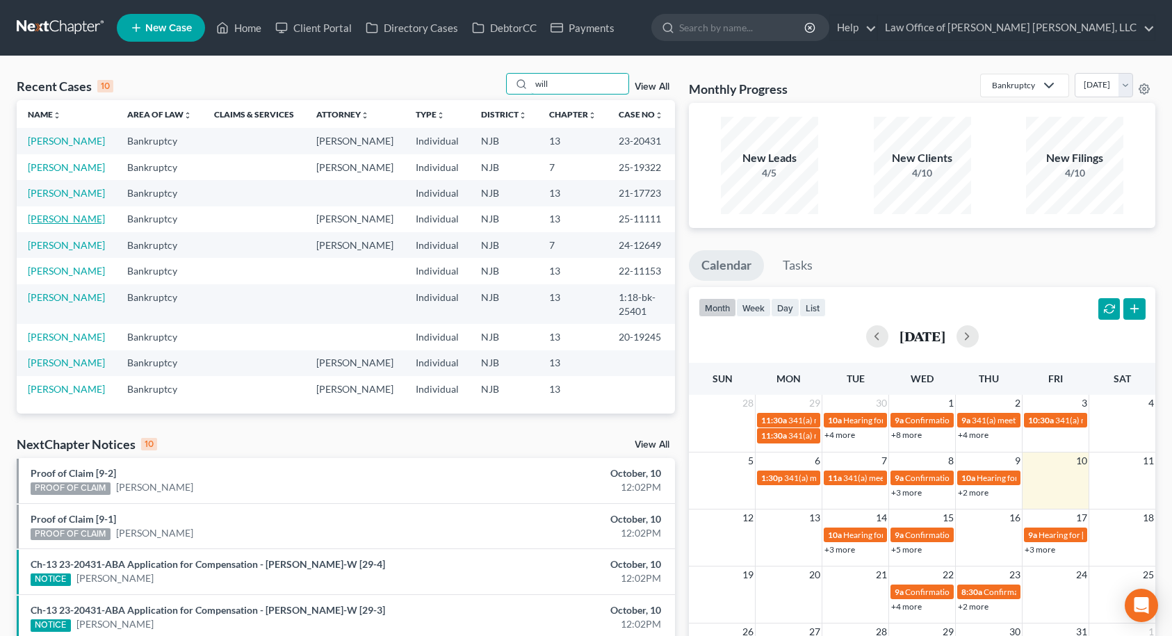
type input "will"
click at [45, 225] on link "[PERSON_NAME]" at bounding box center [66, 219] width 77 height 12
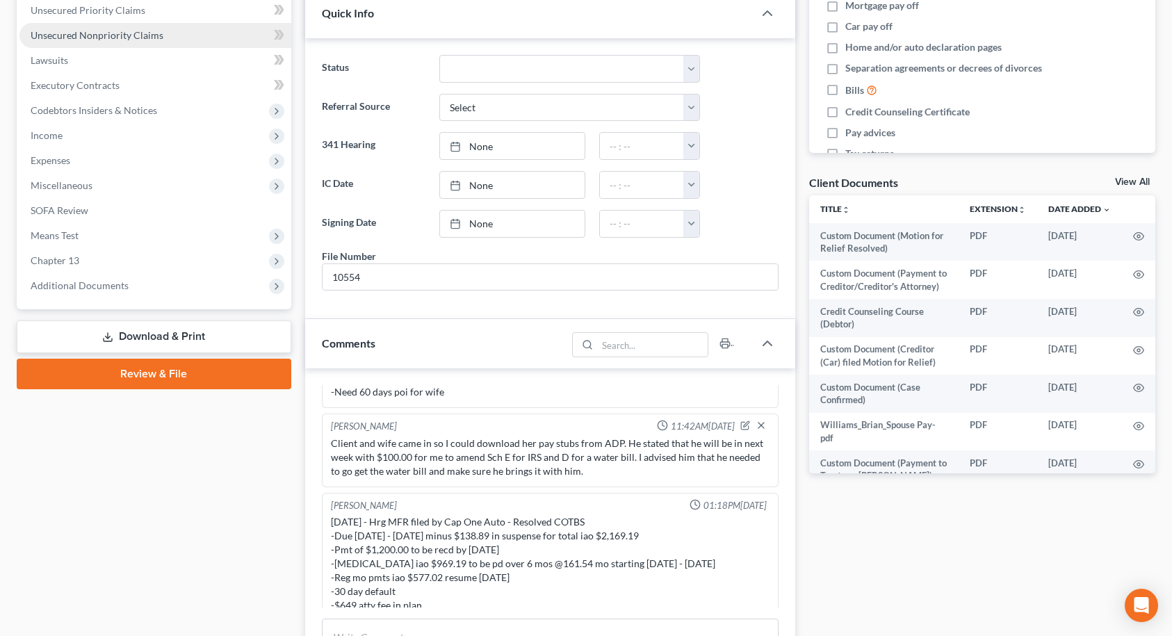
scroll to position [348, 0]
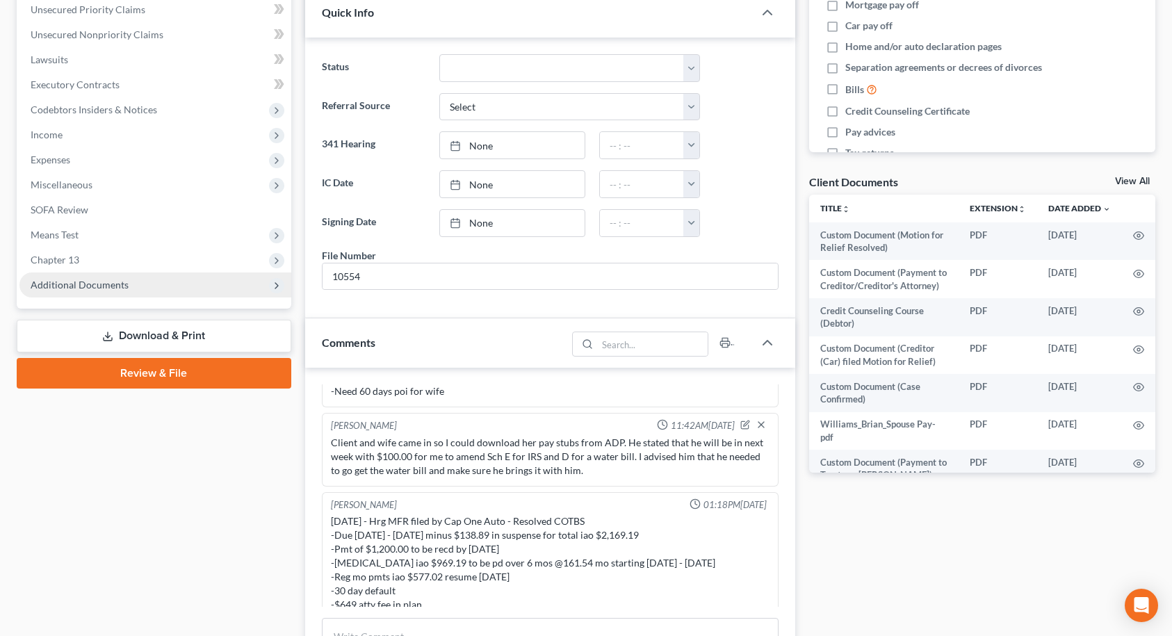
click at [136, 292] on span "Additional Documents" at bounding box center [155, 285] width 272 height 25
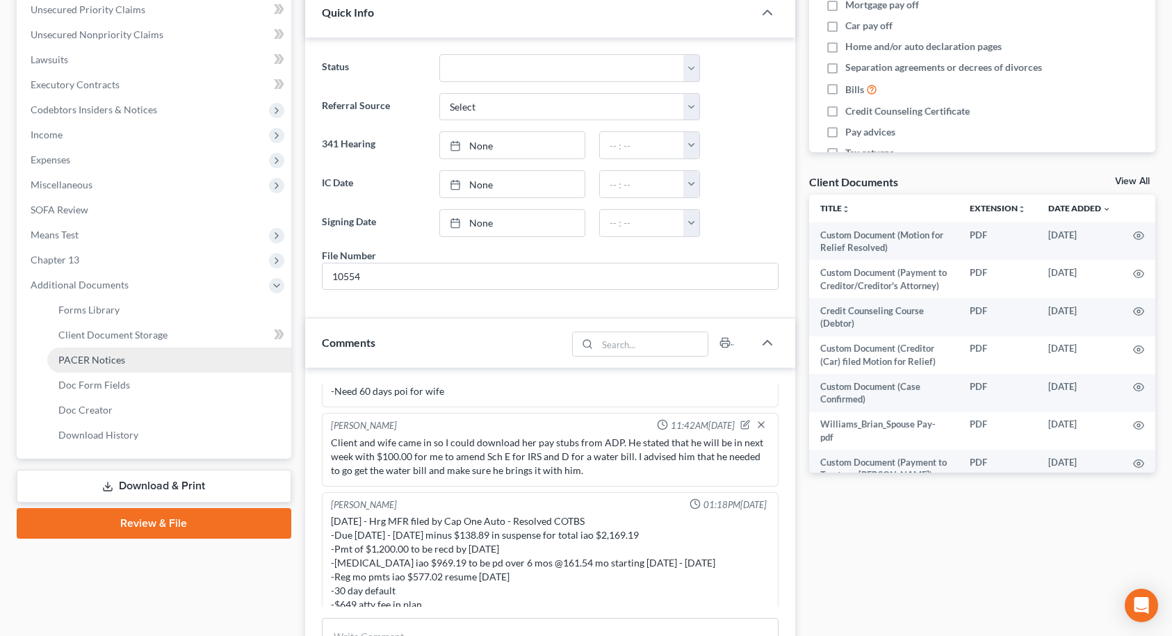
click at [126, 363] on link "PACER Notices" at bounding box center [169, 360] width 244 height 25
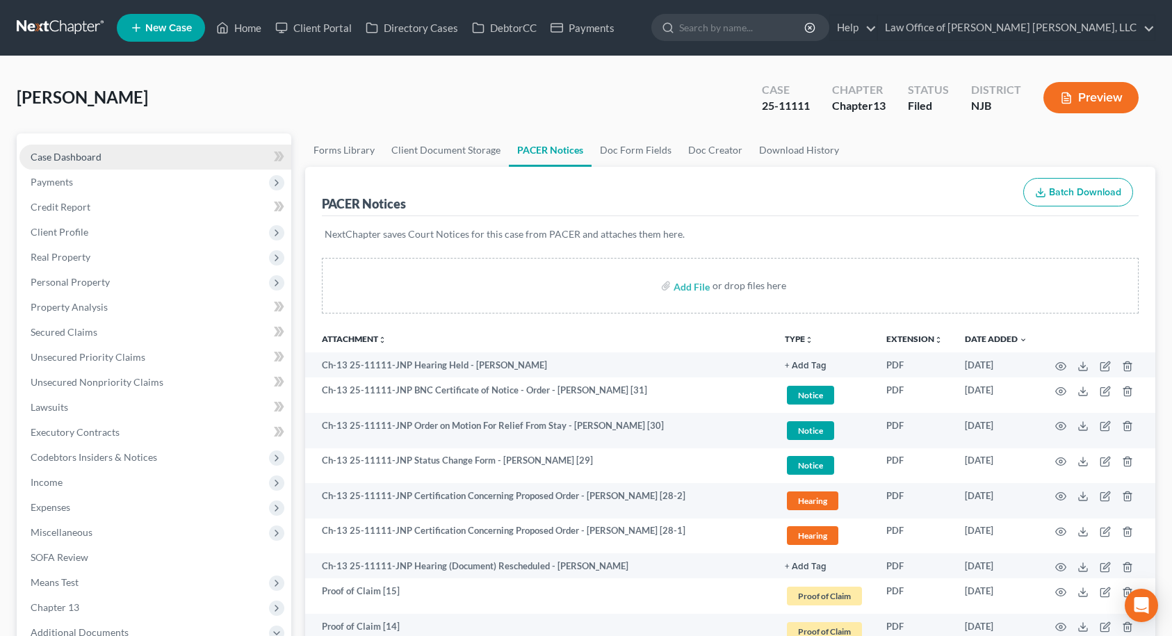
click at [148, 161] on link "Case Dashboard" at bounding box center [155, 157] width 272 height 25
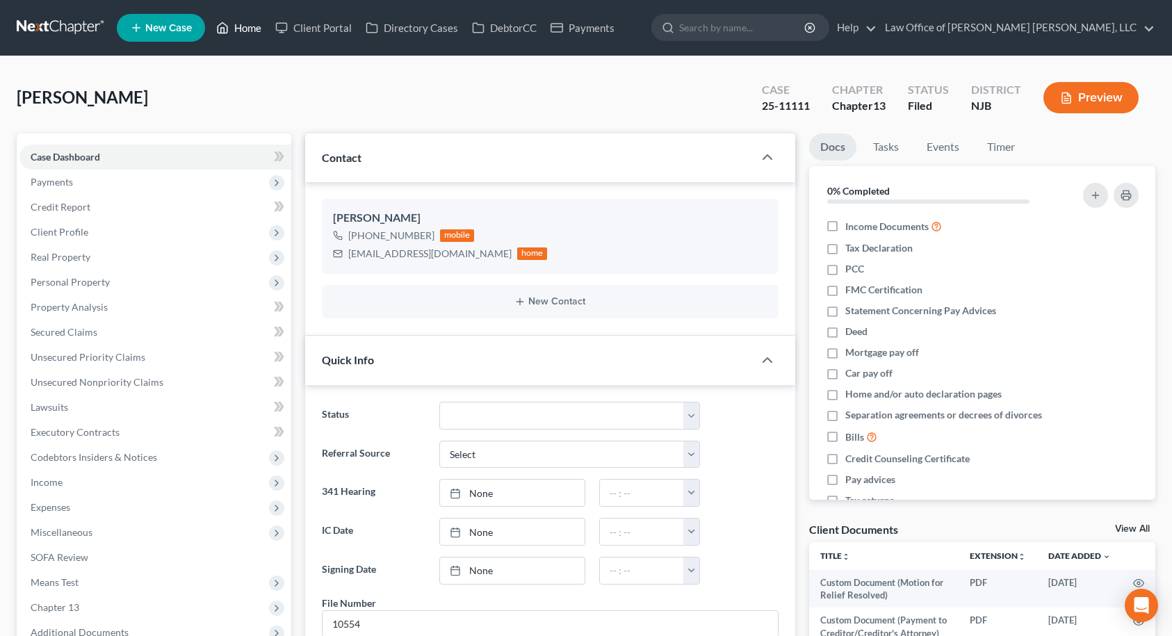
click at [243, 26] on link "Home" at bounding box center [238, 27] width 59 height 25
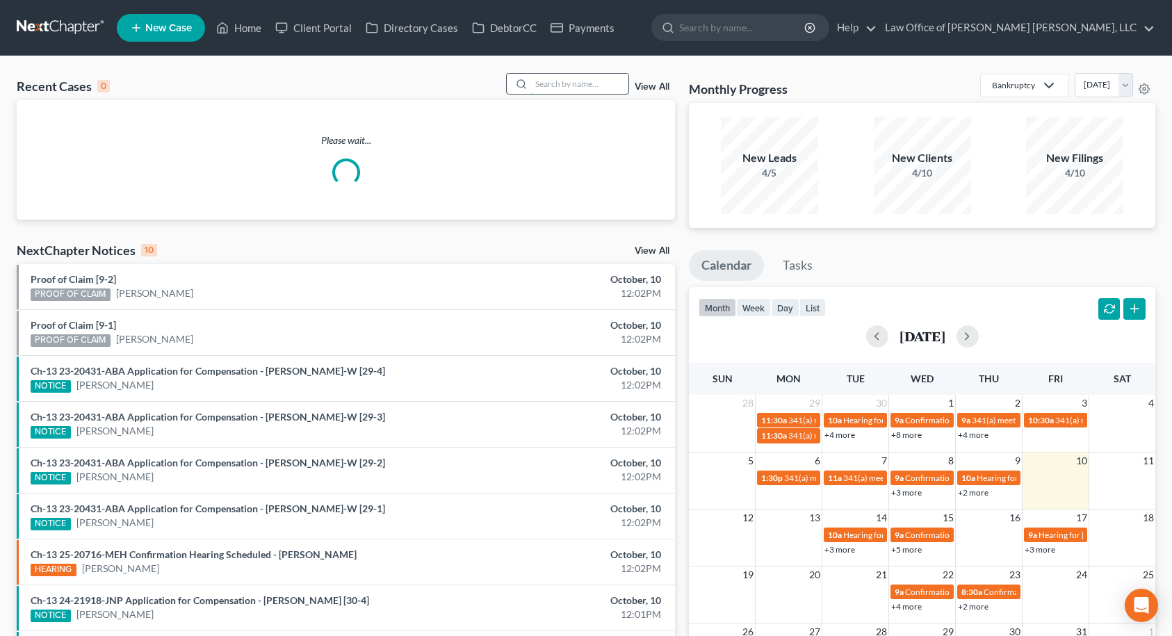
click at [535, 86] on input "search" at bounding box center [579, 84] width 97 height 20
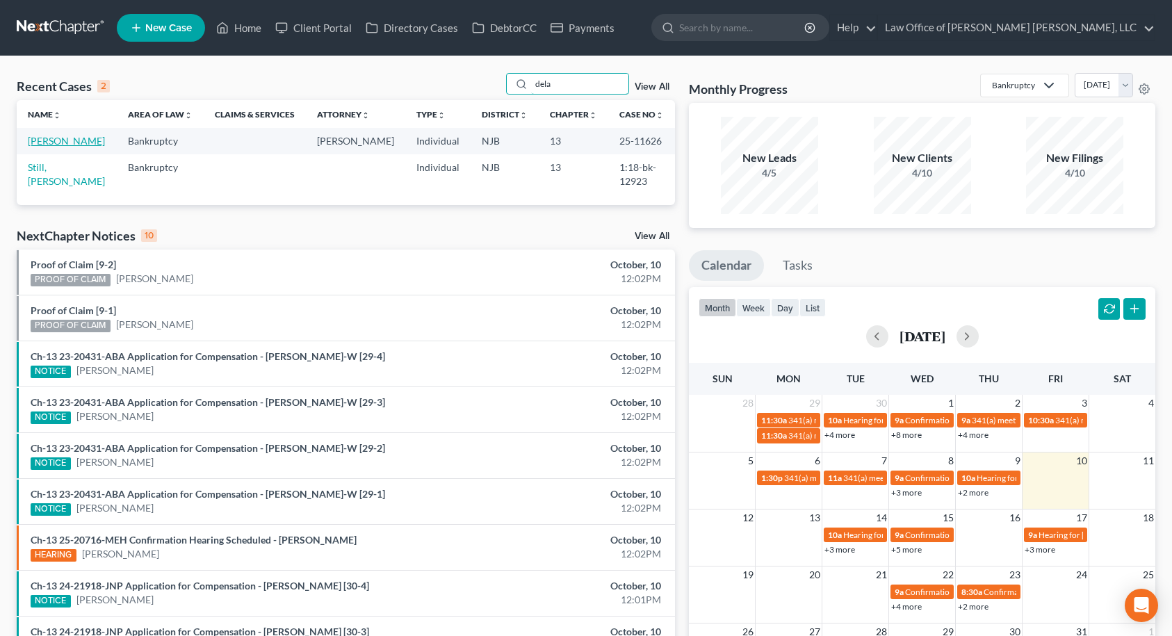
type input "dela"
click at [88, 145] on link "[PERSON_NAME]" at bounding box center [66, 141] width 77 height 12
select select "10"
select select "4"
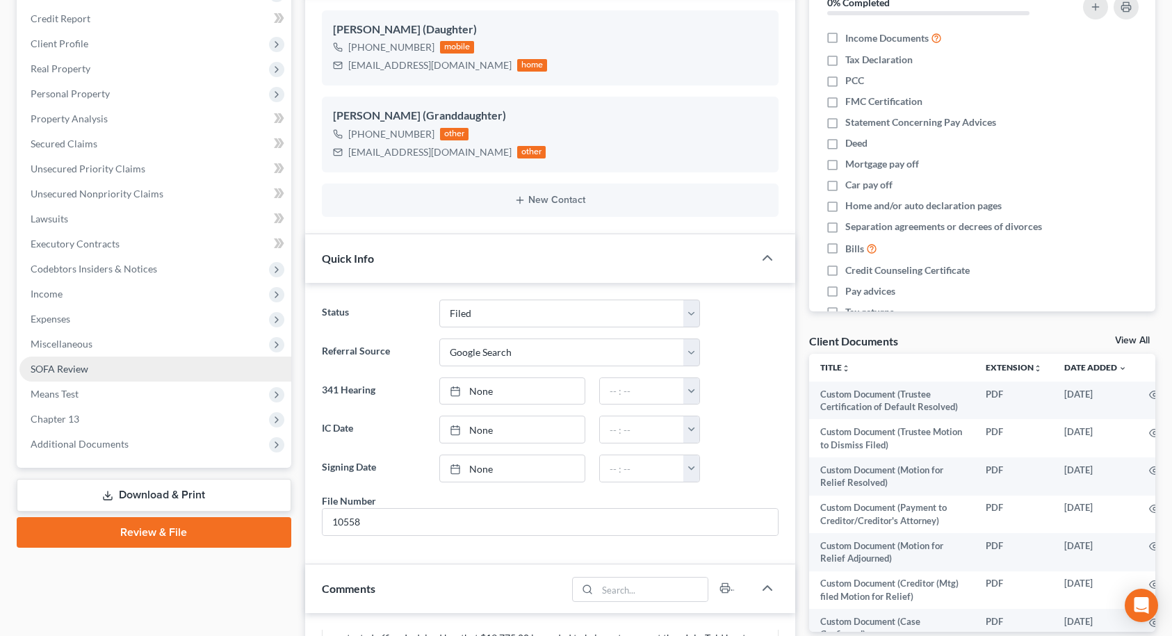
scroll to position [209, 0]
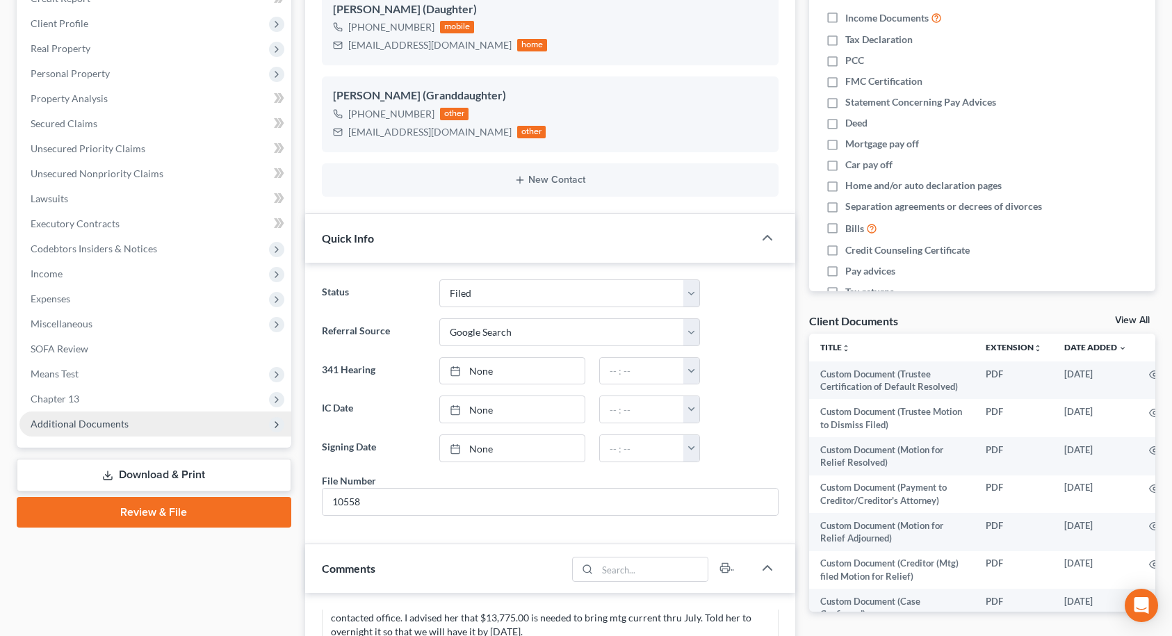
click at [153, 428] on span "Additional Documents" at bounding box center [155, 424] width 272 height 25
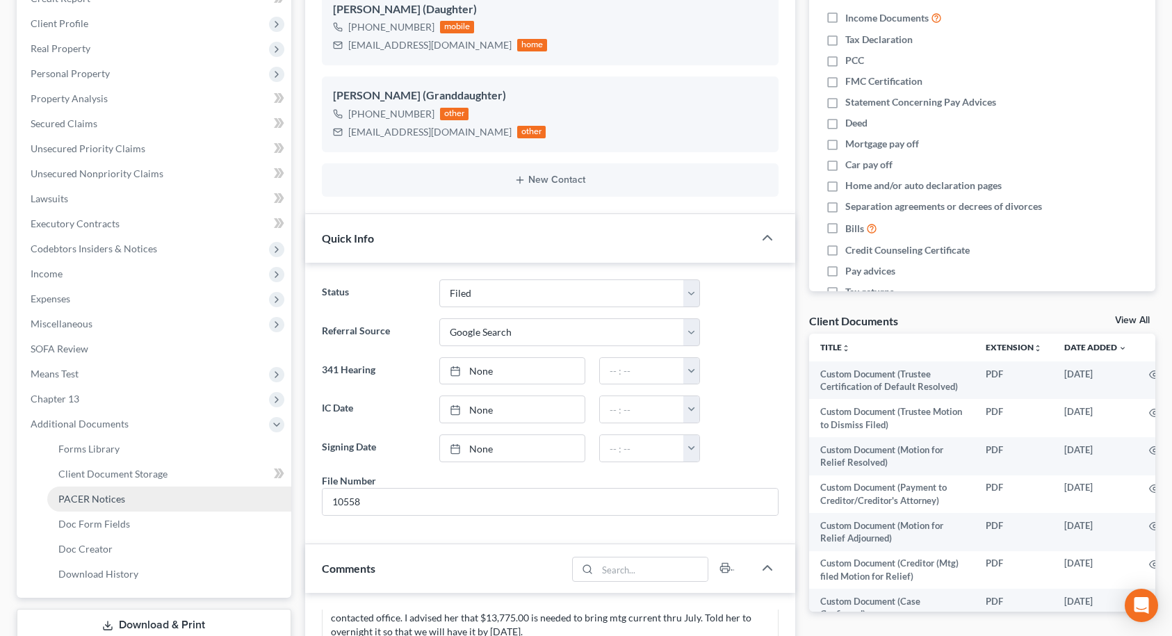
click at [138, 496] on link "PACER Notices" at bounding box center [169, 499] width 244 height 25
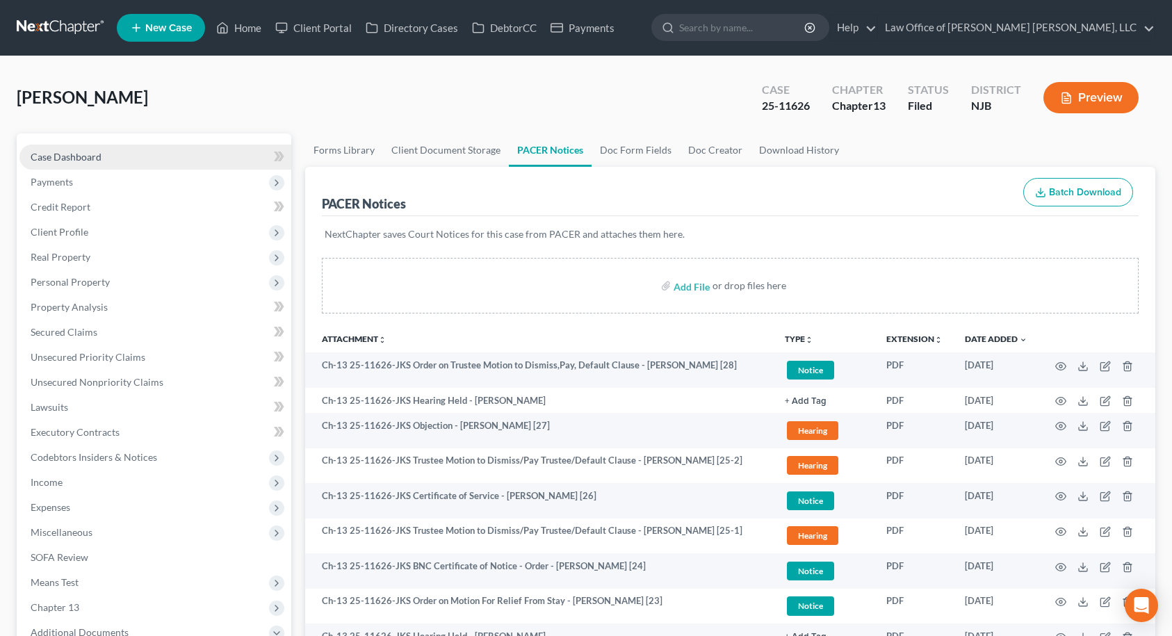
click at [105, 159] on link "Case Dashboard" at bounding box center [155, 157] width 272 height 25
select select "10"
select select "4"
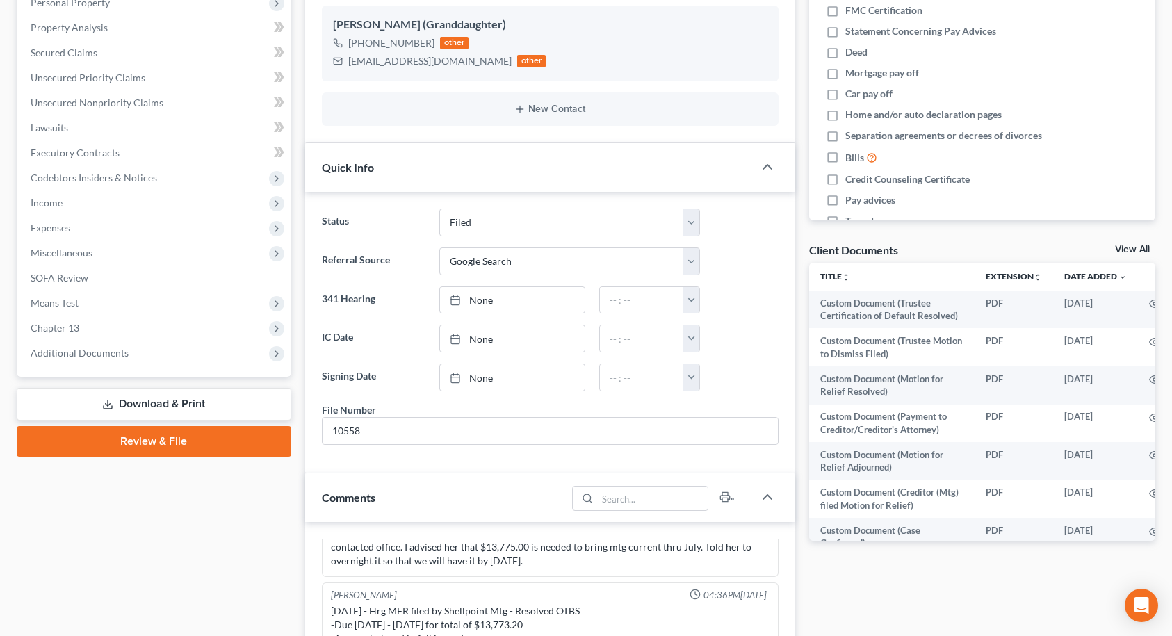
scroll to position [87, 0]
